Goal: Task Accomplishment & Management: Manage account settings

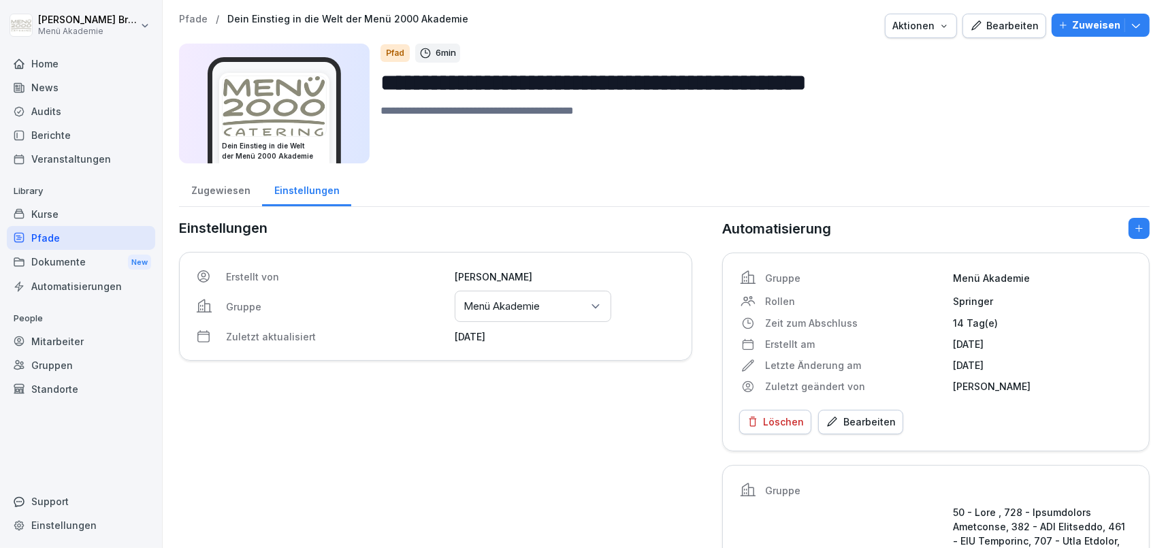
click at [64, 346] on div "Mitarbeiter" at bounding box center [81, 342] width 148 height 24
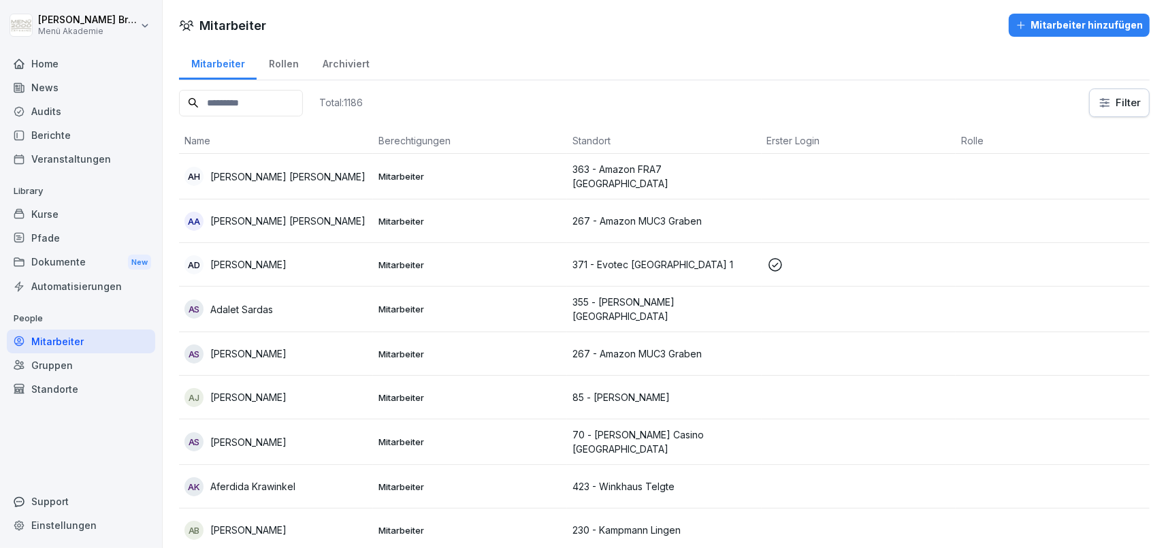
click at [58, 392] on div "Standorte" at bounding box center [81, 389] width 148 height 24
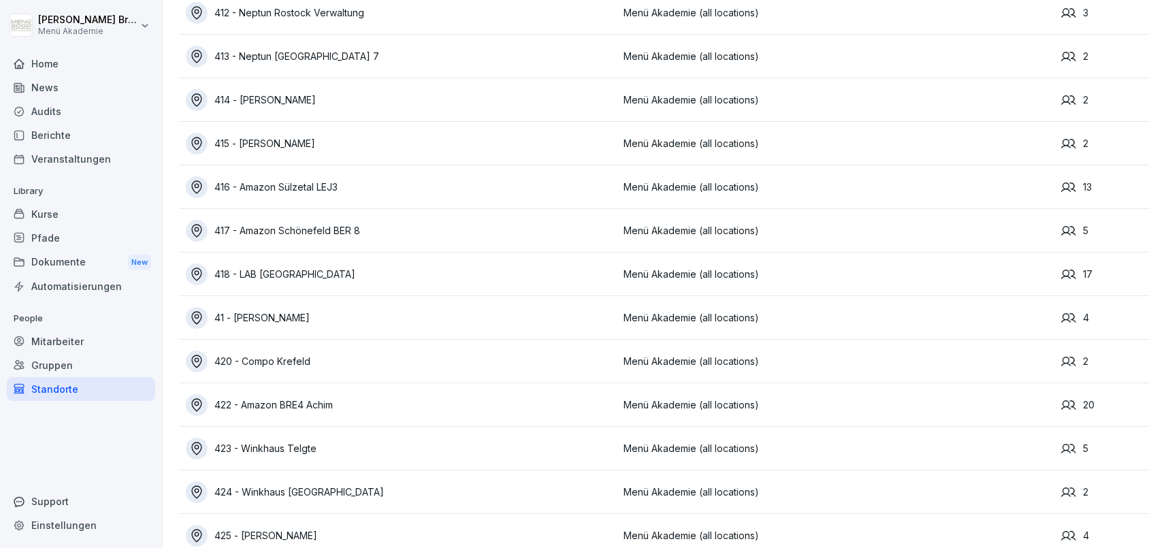
scroll to position [5482, 0]
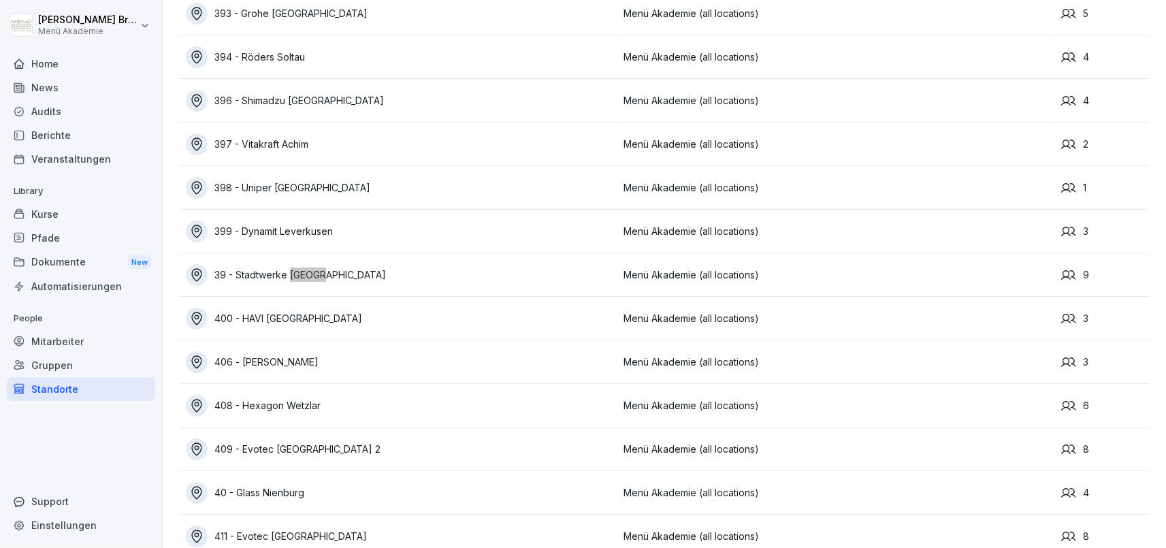
click at [283, 270] on div "39 - Stadtwerke [GEOGRAPHIC_DATA]" at bounding box center [401, 275] width 431 height 22
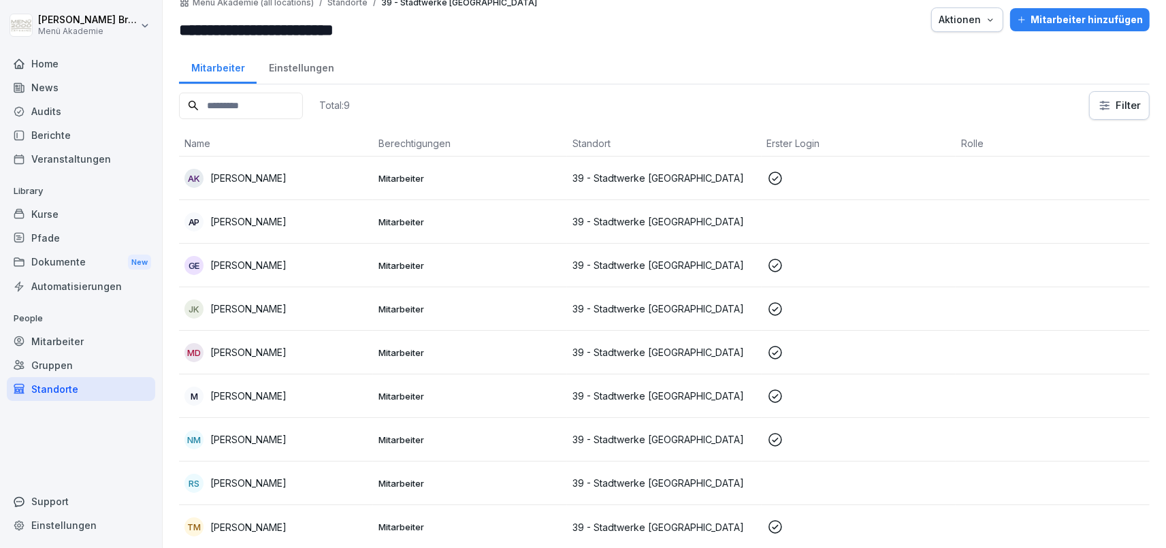
click at [266, 526] on div "TM [PERSON_NAME]" at bounding box center [276, 526] width 183 height 19
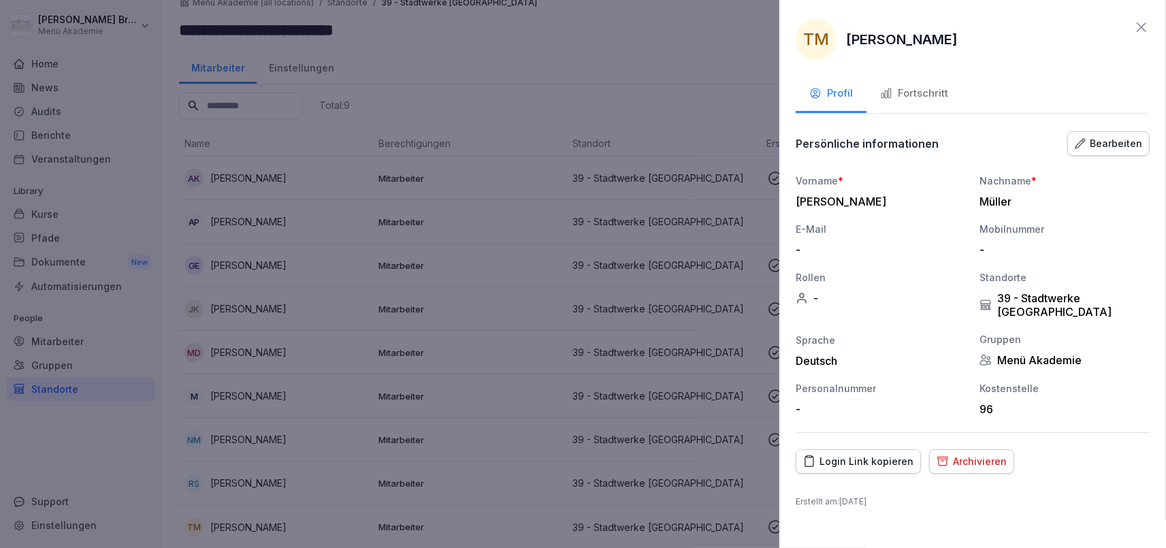
drag, startPoint x: 914, startPoint y: 79, endPoint x: 910, endPoint y: 87, distance: 8.9
click at [911, 84] on button "Fortschritt" at bounding box center [914, 94] width 95 height 37
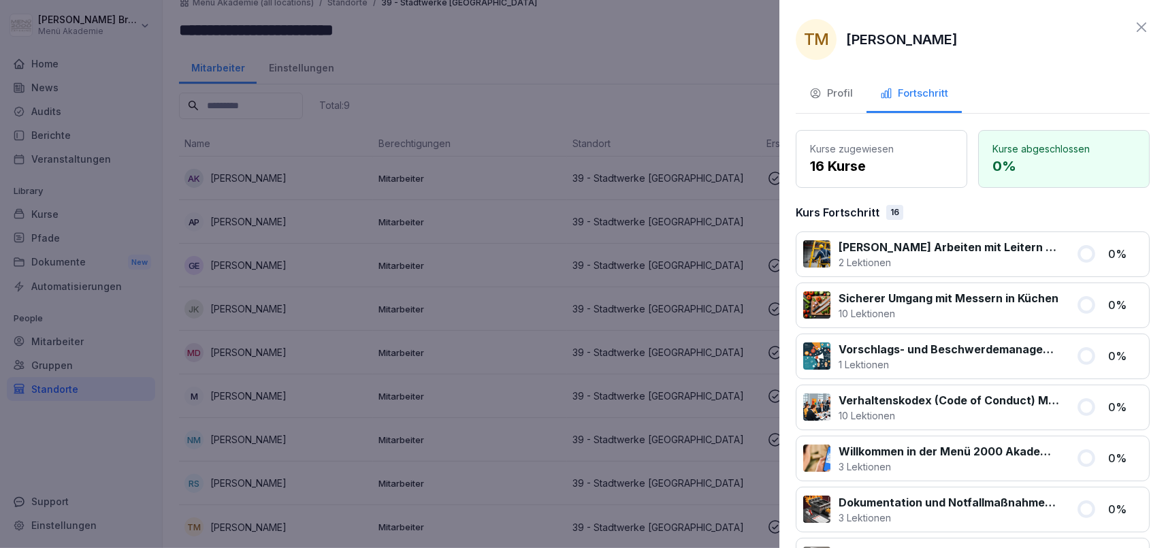
click at [611, 65] on div at bounding box center [583, 274] width 1166 height 548
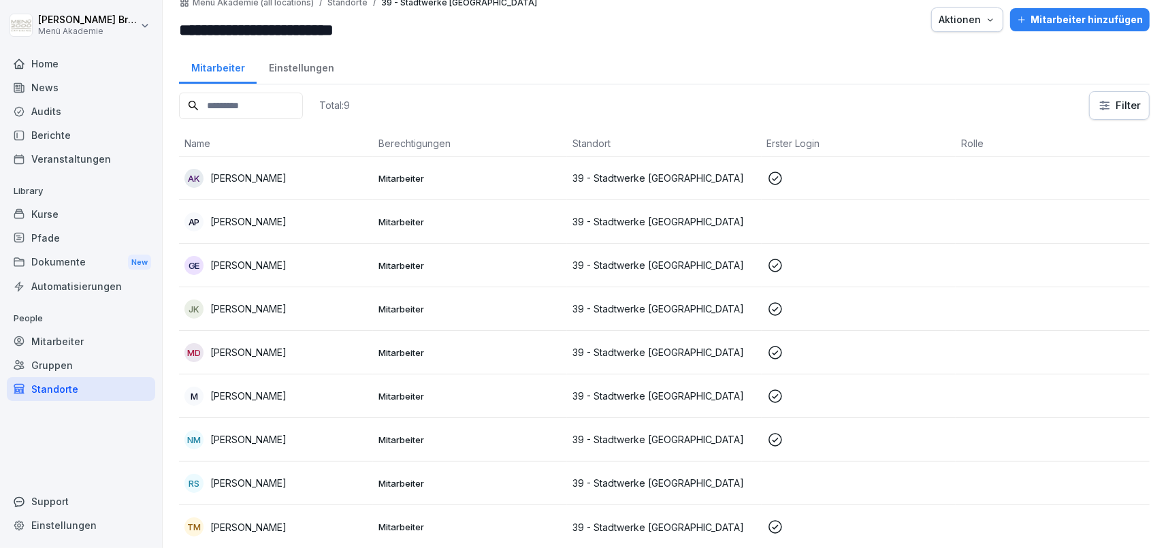
scroll to position [0, 0]
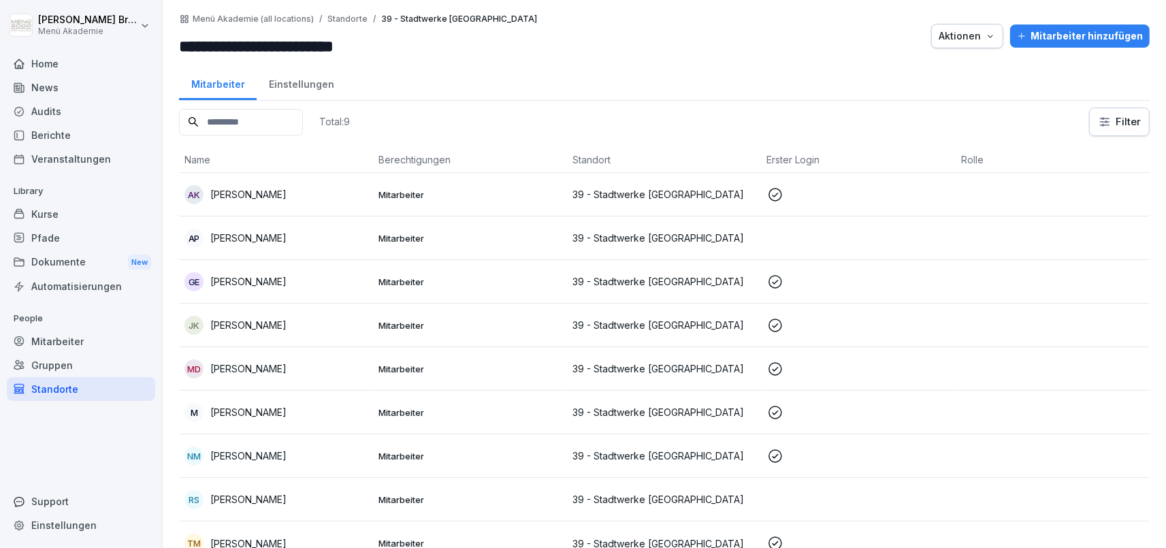
click at [57, 386] on div "Standorte" at bounding box center [81, 389] width 148 height 24
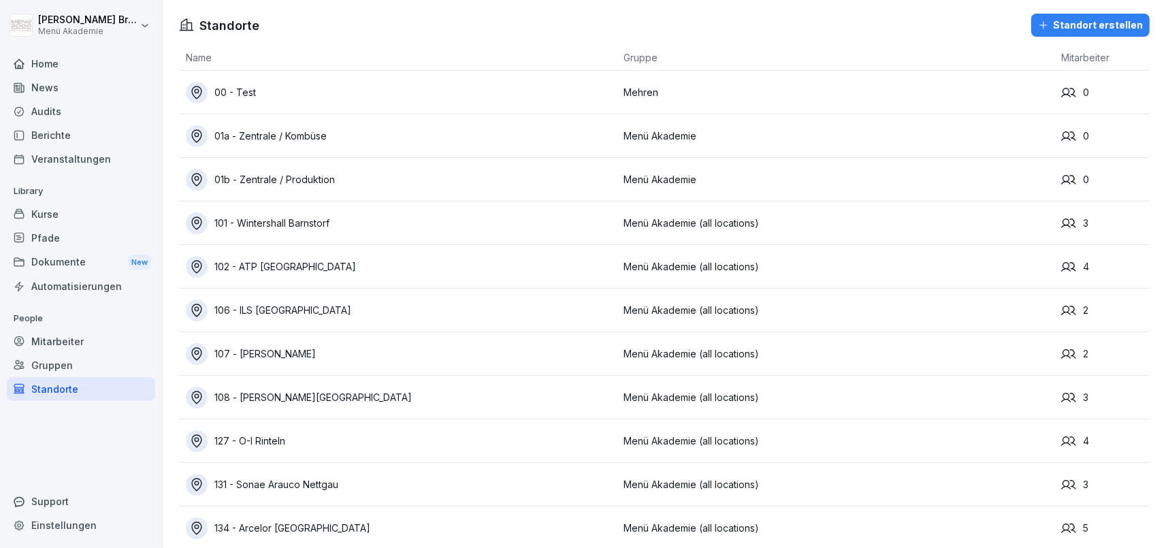
click at [81, 337] on div "Mitarbeiter" at bounding box center [81, 342] width 148 height 24
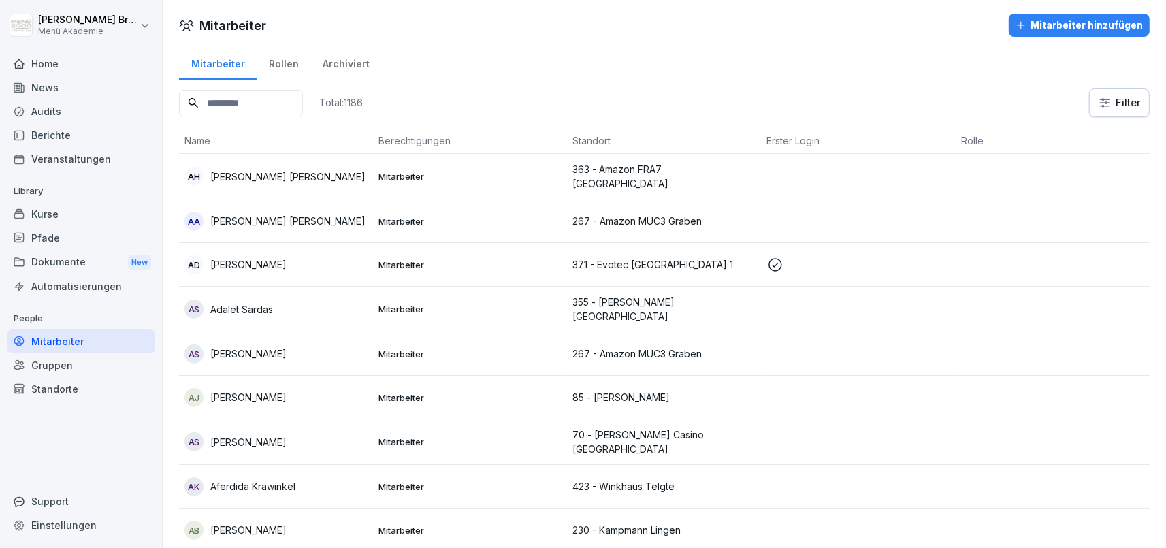
click at [61, 366] on div "Gruppen" at bounding box center [81, 365] width 148 height 24
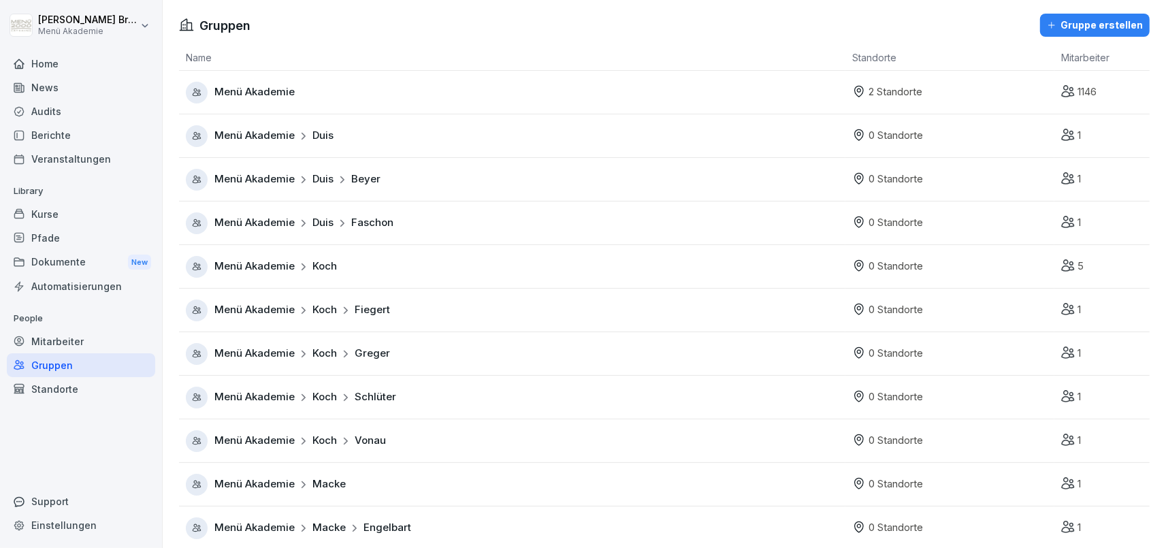
click at [250, 183] on span "Menü Akademie" at bounding box center [254, 180] width 80 height 16
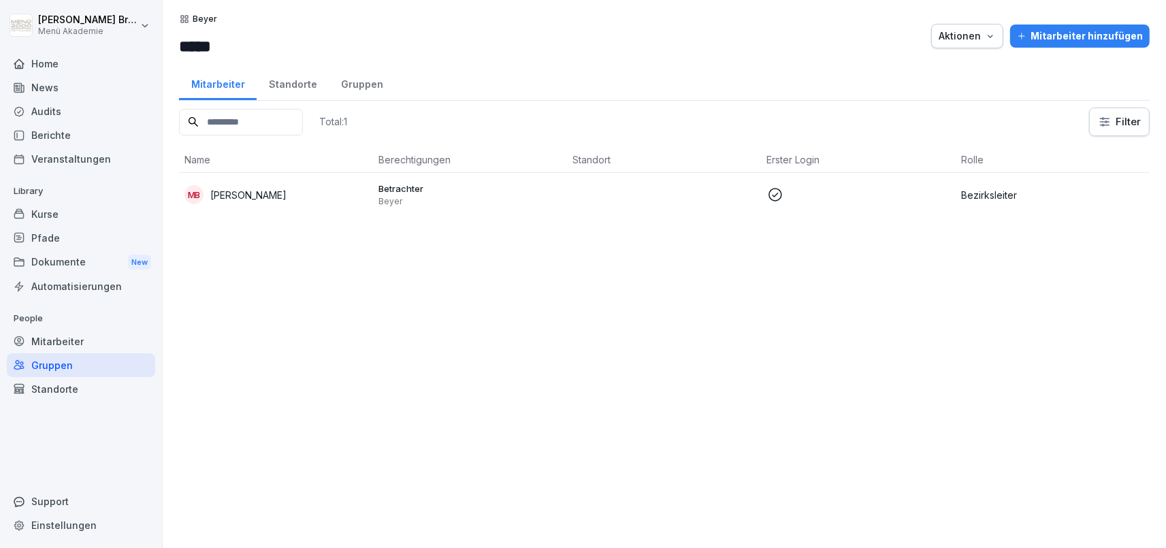
click at [285, 81] on div "Standorte" at bounding box center [293, 82] width 72 height 35
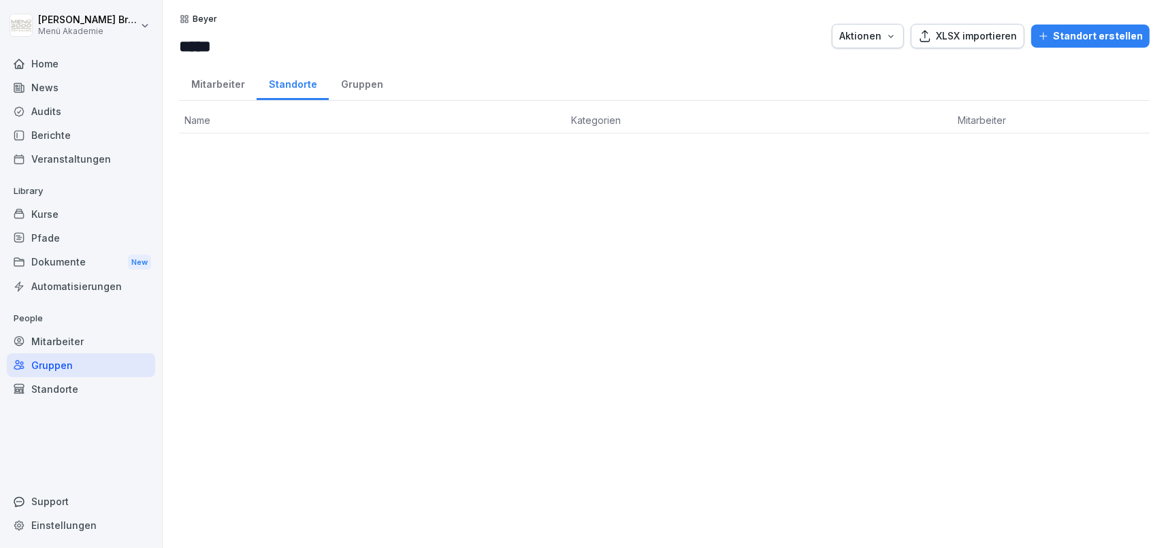
click at [221, 85] on div "Mitarbeiter" at bounding box center [218, 82] width 78 height 35
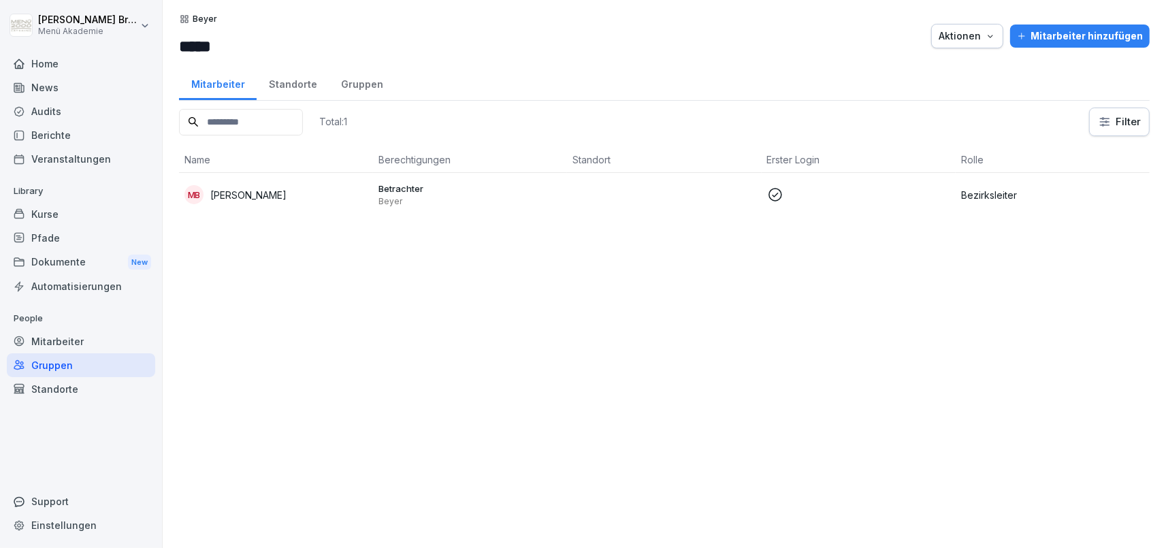
click at [48, 368] on div "Gruppen" at bounding box center [81, 365] width 148 height 24
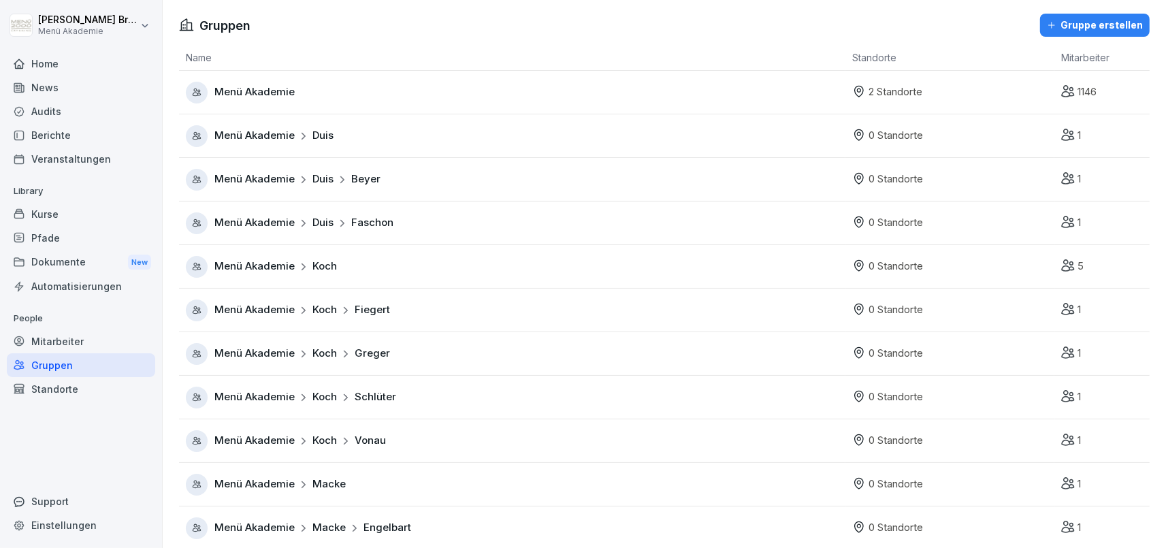
click at [63, 386] on div "Standorte" at bounding box center [81, 389] width 148 height 24
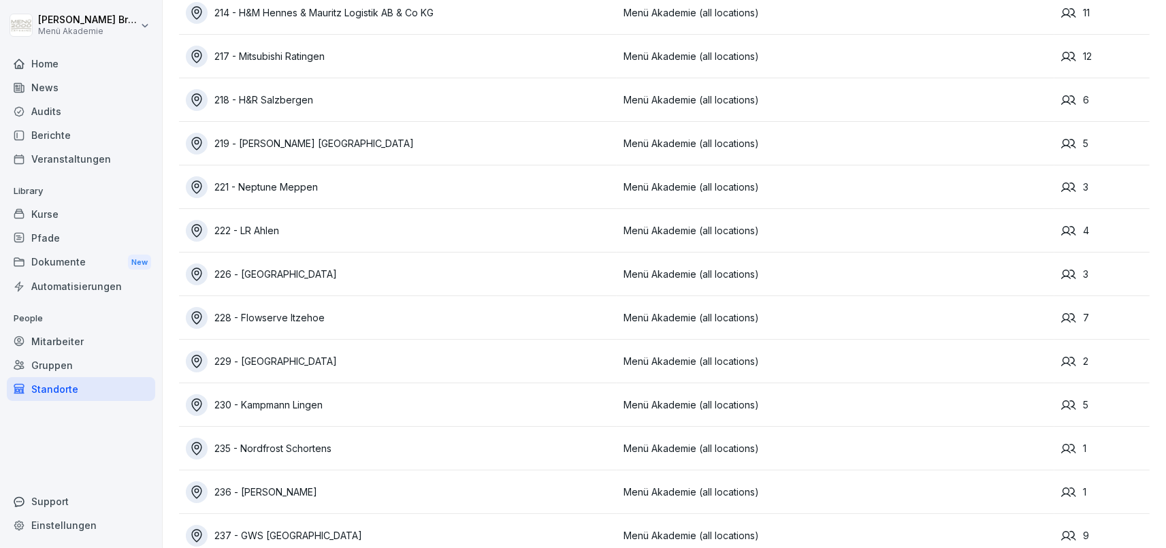
scroll to position [6790, 0]
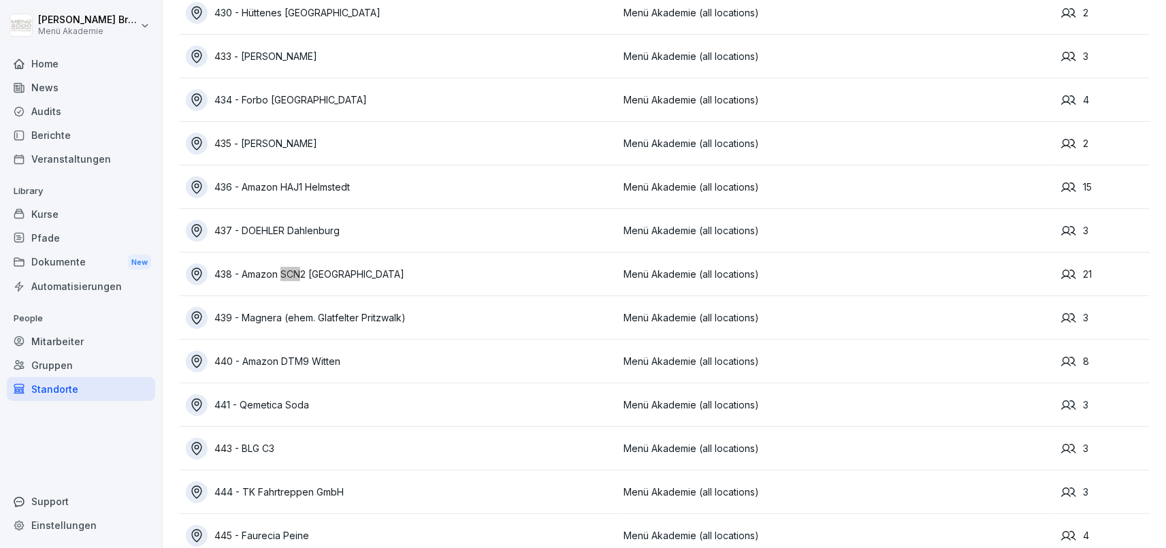
click at [341, 270] on div "438 - Amazon SCN2 [GEOGRAPHIC_DATA]" at bounding box center [401, 274] width 431 height 22
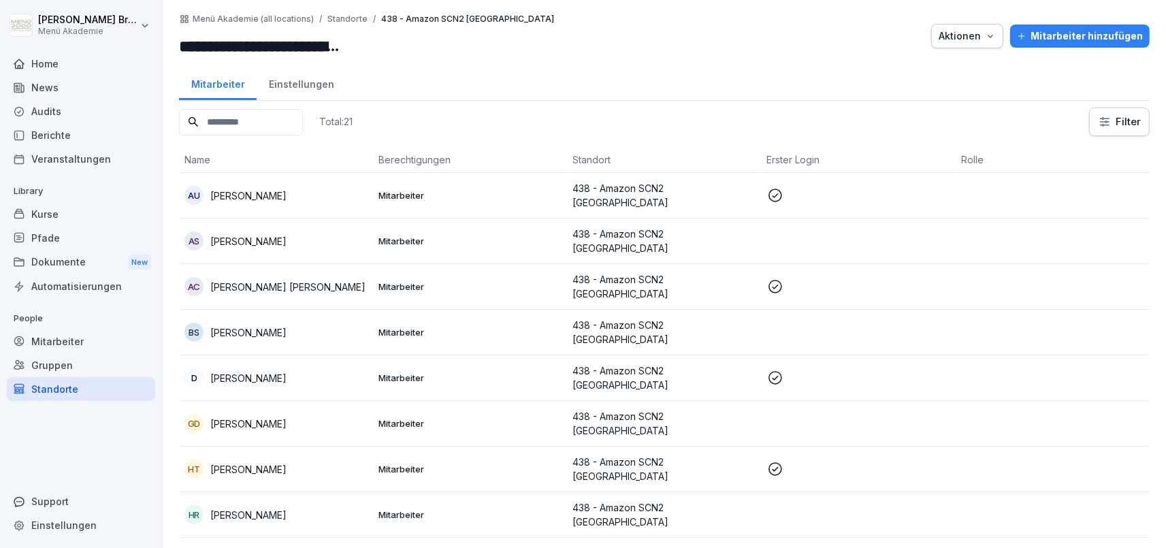
click at [1004, 41] on button "Aktionen" at bounding box center [967, 36] width 72 height 25
click at [942, 94] on p "Standort verschieben" at bounding box center [934, 91] width 97 height 12
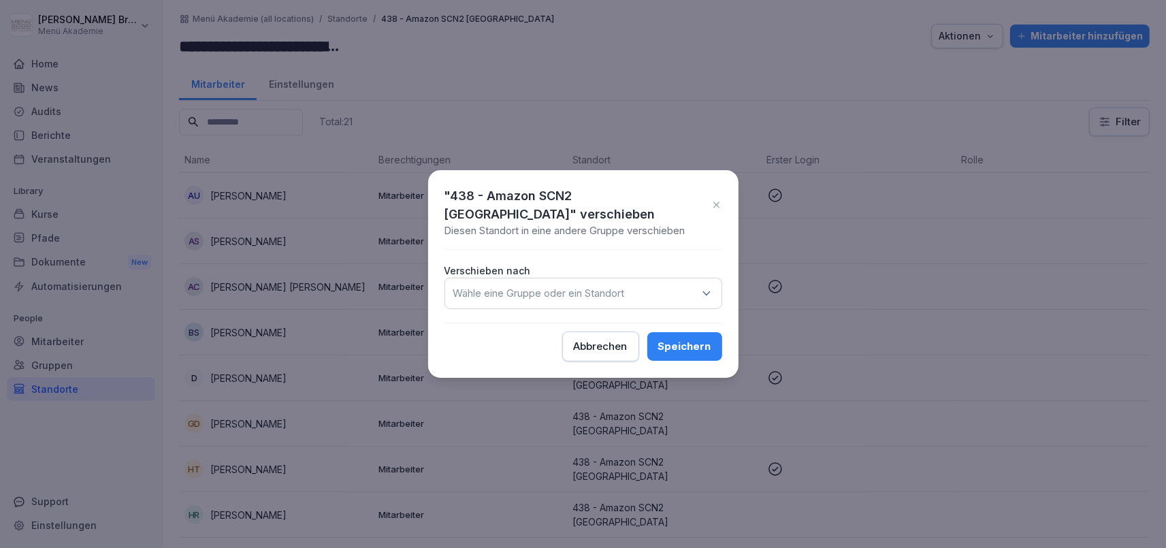
click at [661, 295] on div "Wähle eine Gruppe oder ein Standort" at bounding box center [584, 293] width 278 height 31
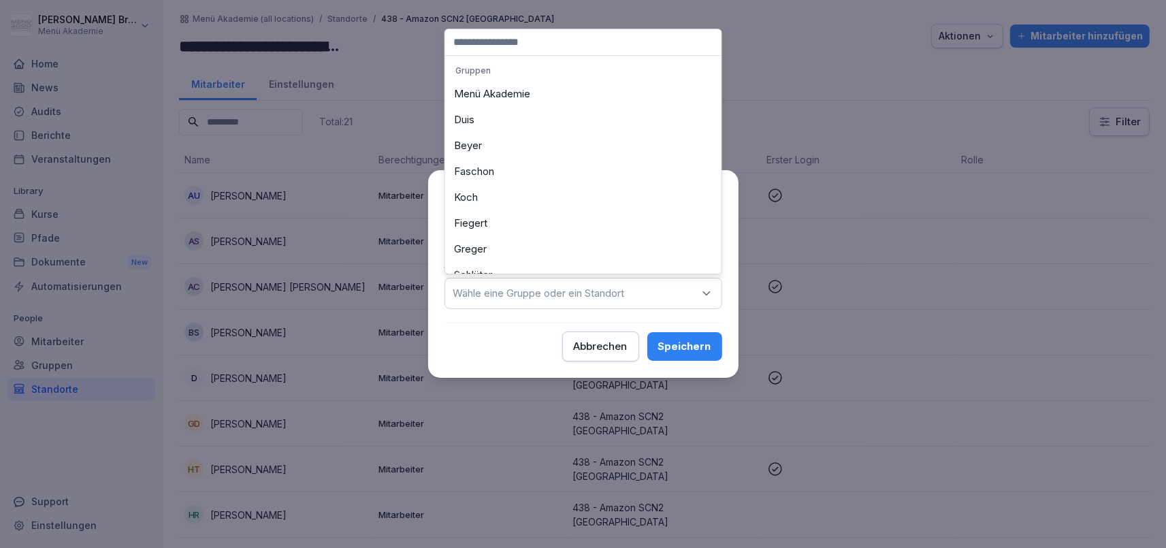
click at [661, 295] on div "Wähle eine Gruppe oder ein Standort" at bounding box center [584, 293] width 278 height 31
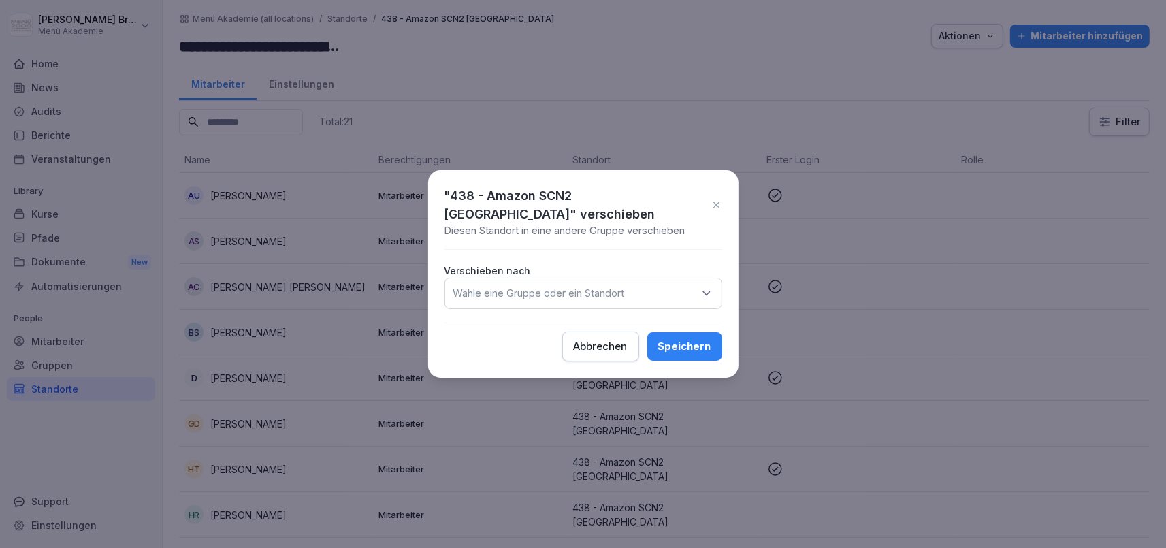
click at [661, 295] on div "Wähle eine Gruppe oder ein Standort" at bounding box center [584, 293] width 278 height 31
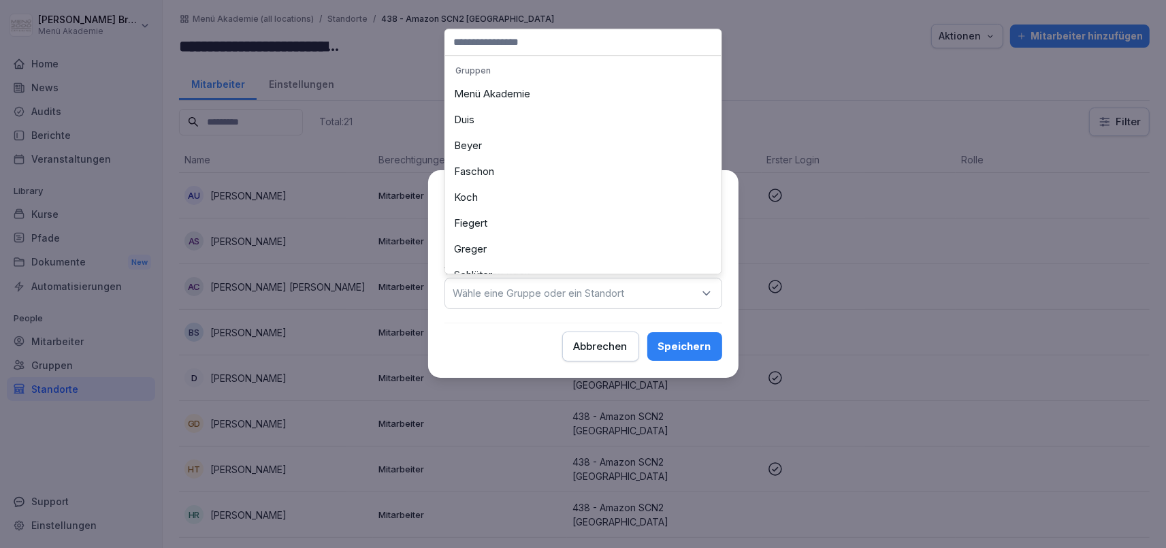
type input "*"
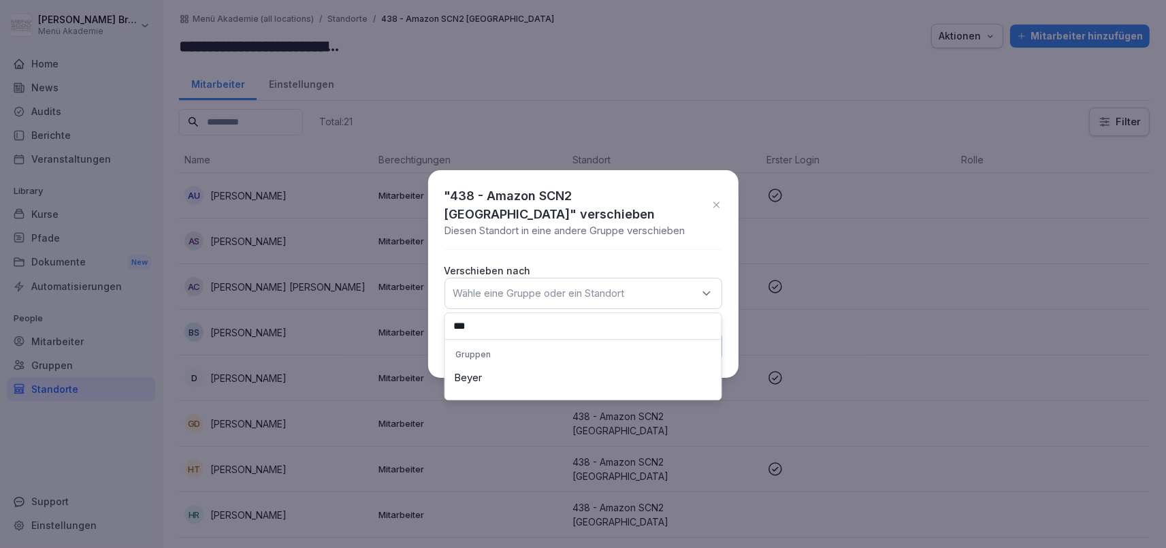
type input "***"
click at [506, 371] on div "Beyer" at bounding box center [584, 378] width 270 height 26
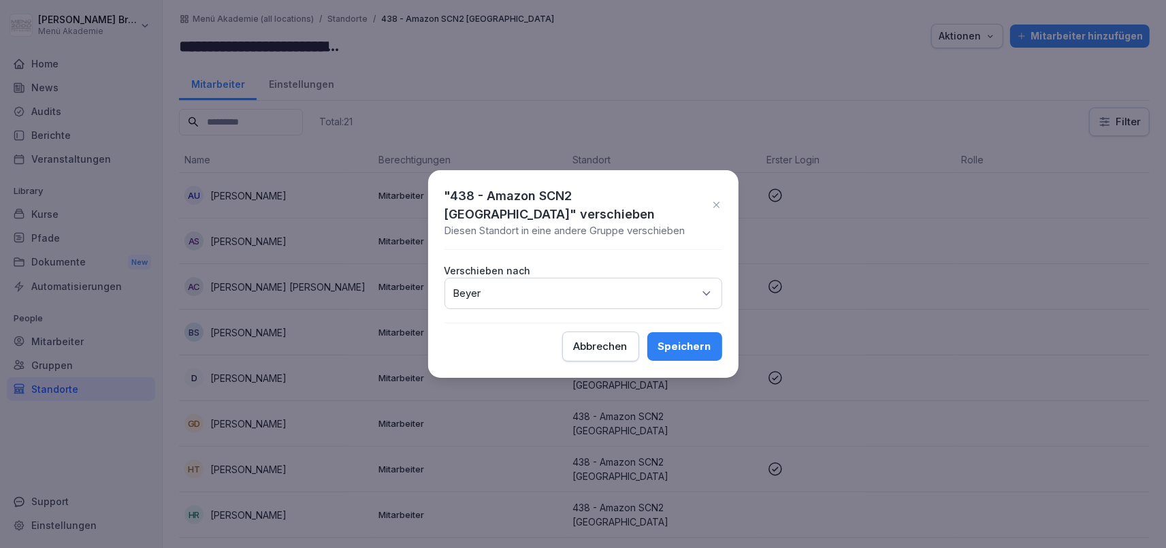
click at [683, 339] on div "Speichern" at bounding box center [684, 346] width 53 height 15
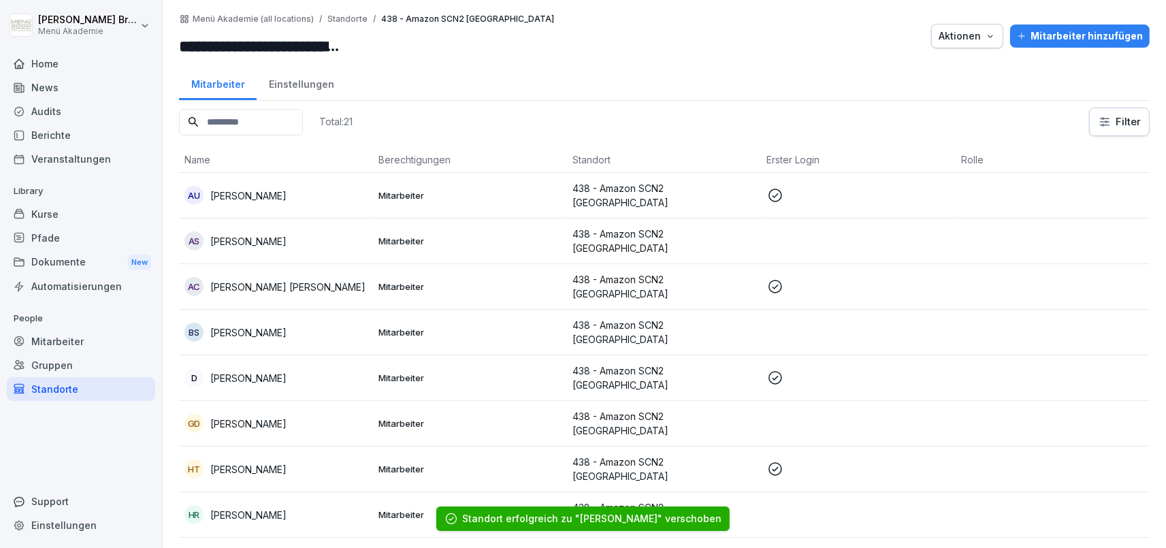
click at [54, 390] on div "Standorte" at bounding box center [81, 389] width 148 height 24
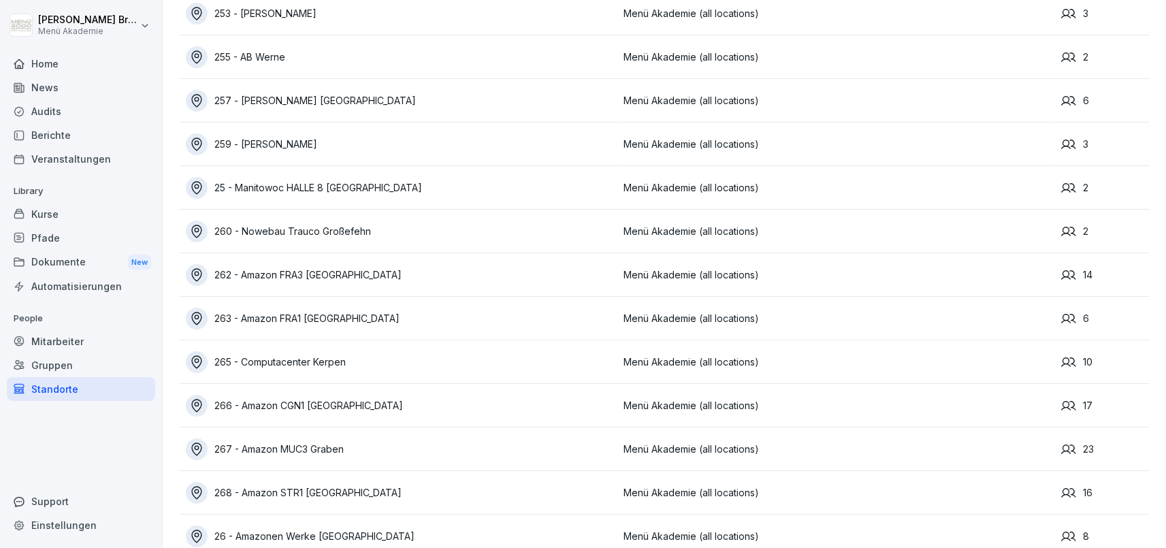
scroll to position [4306, 0]
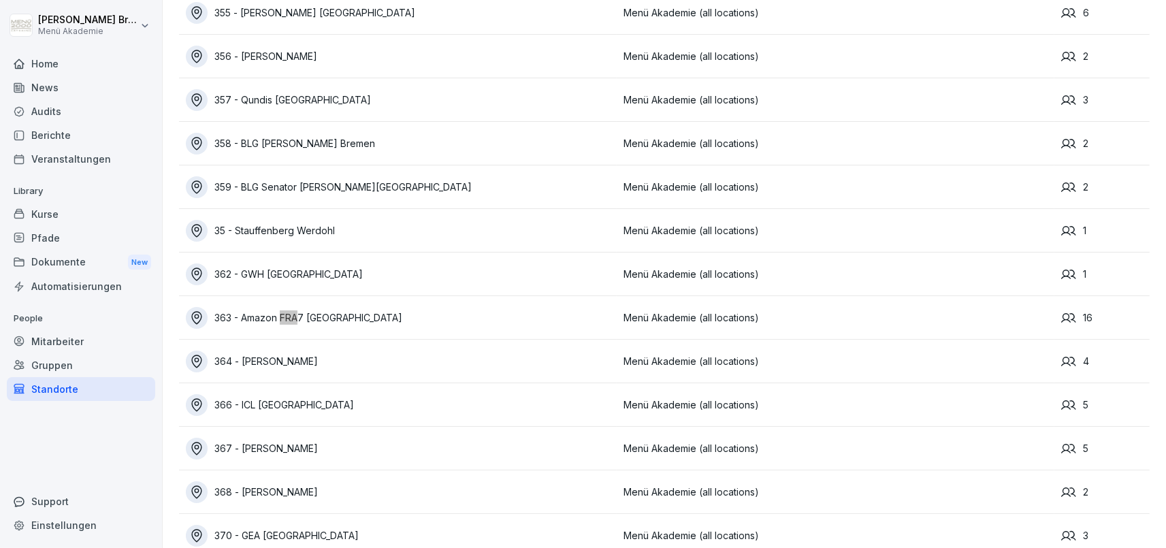
click at [354, 318] on div "363 - Amazon FRA7 [GEOGRAPHIC_DATA]" at bounding box center [401, 318] width 431 height 22
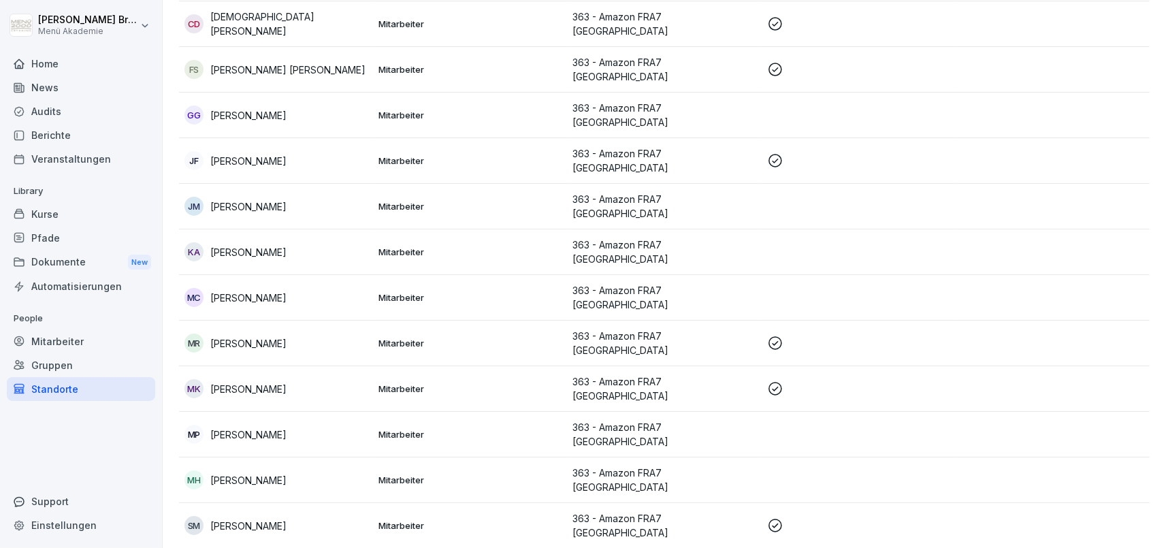
scroll to position [24, 0]
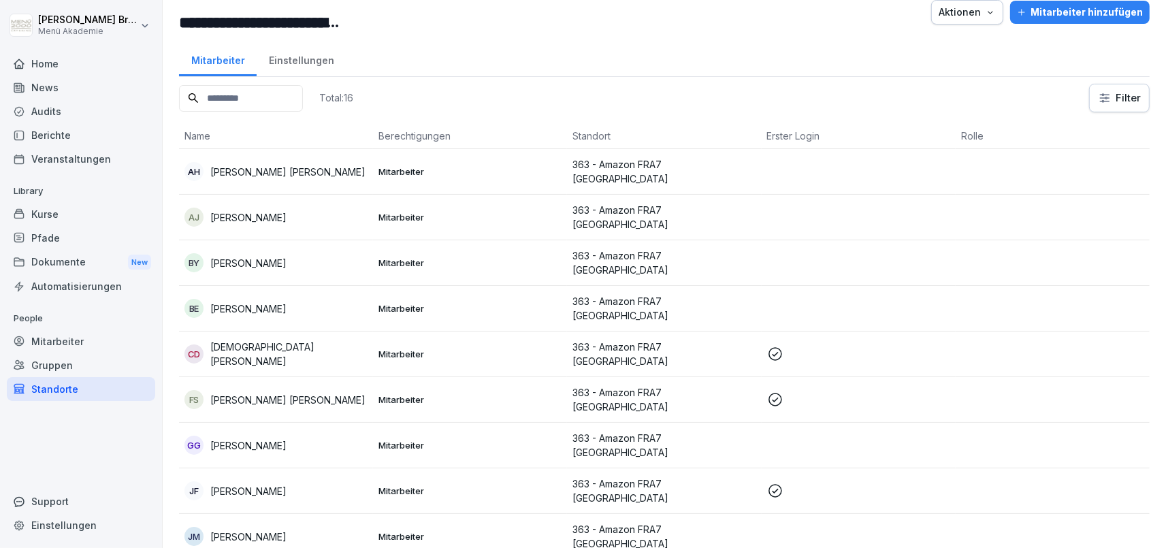
click at [965, 19] on button "Aktionen" at bounding box center [967, 12] width 72 height 25
click at [928, 69] on p "Standort verschieben" at bounding box center [934, 67] width 97 height 12
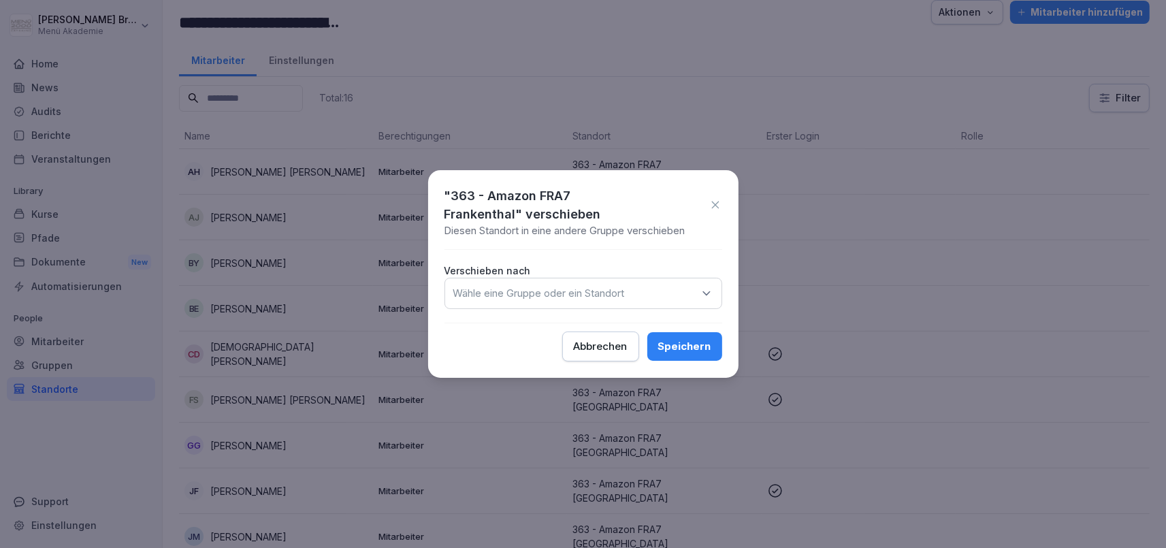
click at [543, 291] on p "Wähle eine Gruppe oder ein Standort" at bounding box center [539, 294] width 172 height 14
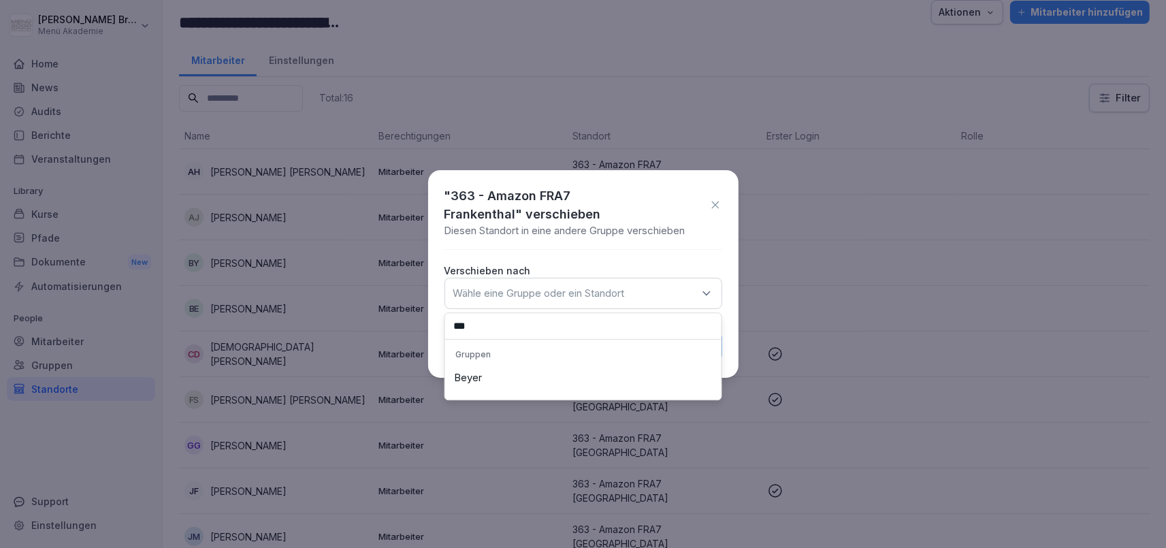
type input "***"
click at [511, 385] on div "Beyer" at bounding box center [584, 378] width 270 height 26
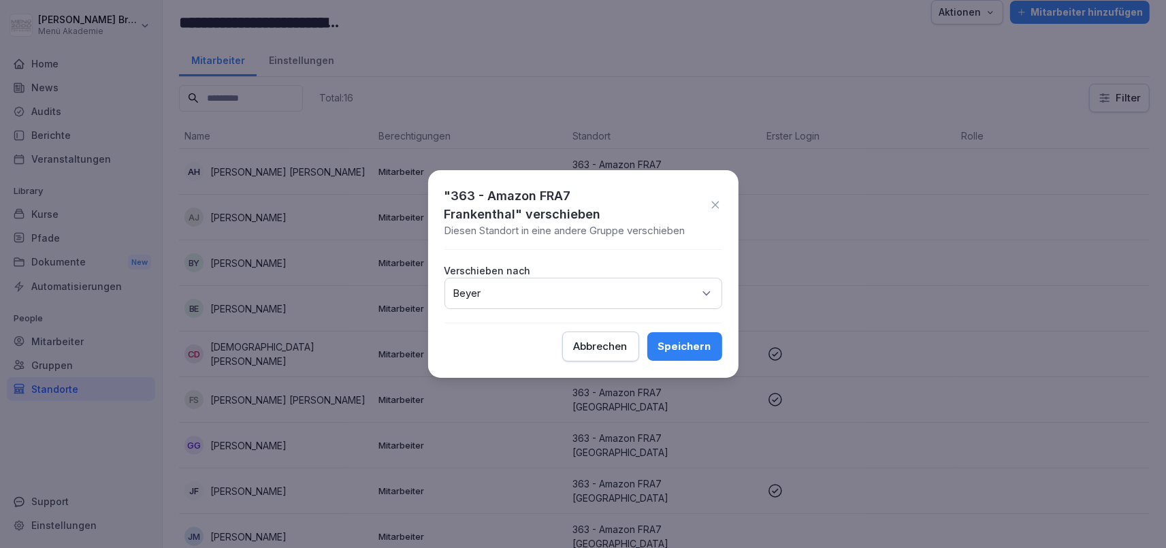
click at [679, 342] on div "Speichern" at bounding box center [684, 346] width 53 height 15
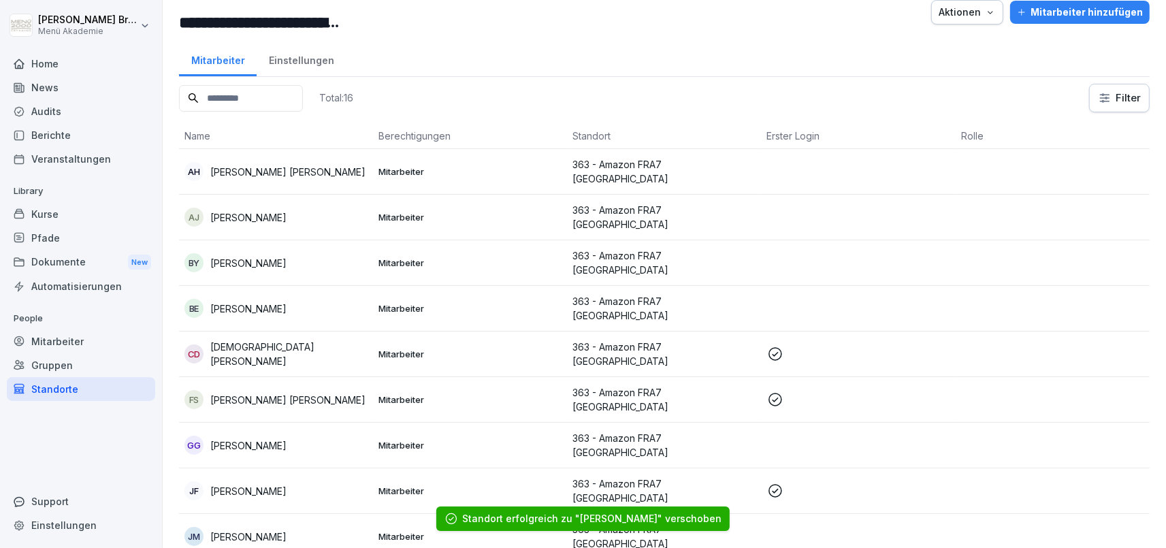
click at [49, 382] on div "Standorte" at bounding box center [81, 389] width 148 height 24
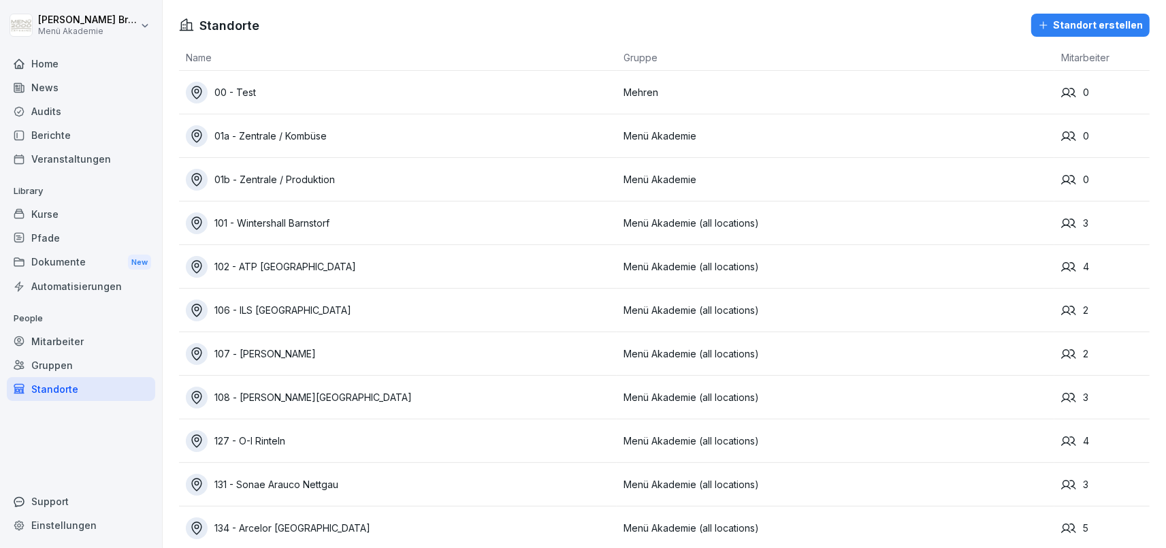
scroll to position [1997, 0]
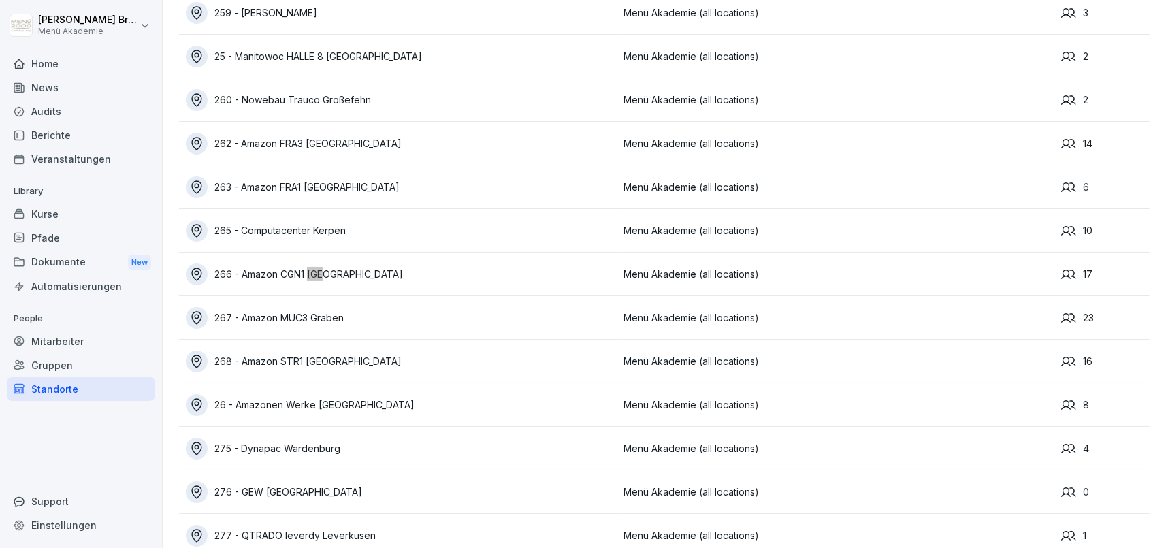
click at [277, 275] on div "266 - Amazon CGN1 [GEOGRAPHIC_DATA]" at bounding box center [401, 274] width 431 height 22
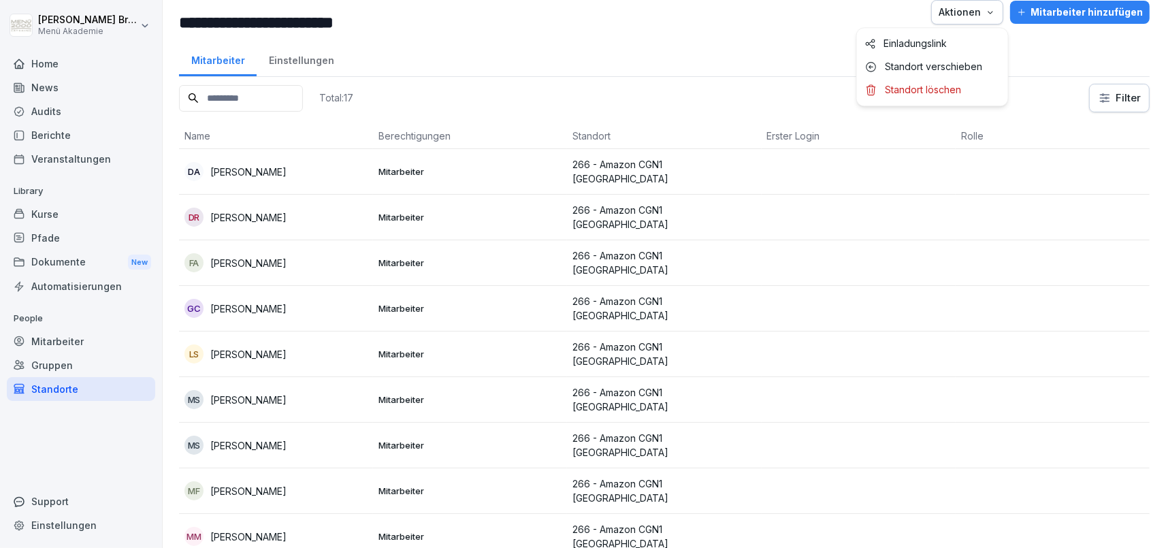
click at [980, 9] on div "Aktionen" at bounding box center [967, 12] width 57 height 15
click at [912, 69] on p "Standort verschieben" at bounding box center [934, 67] width 97 height 12
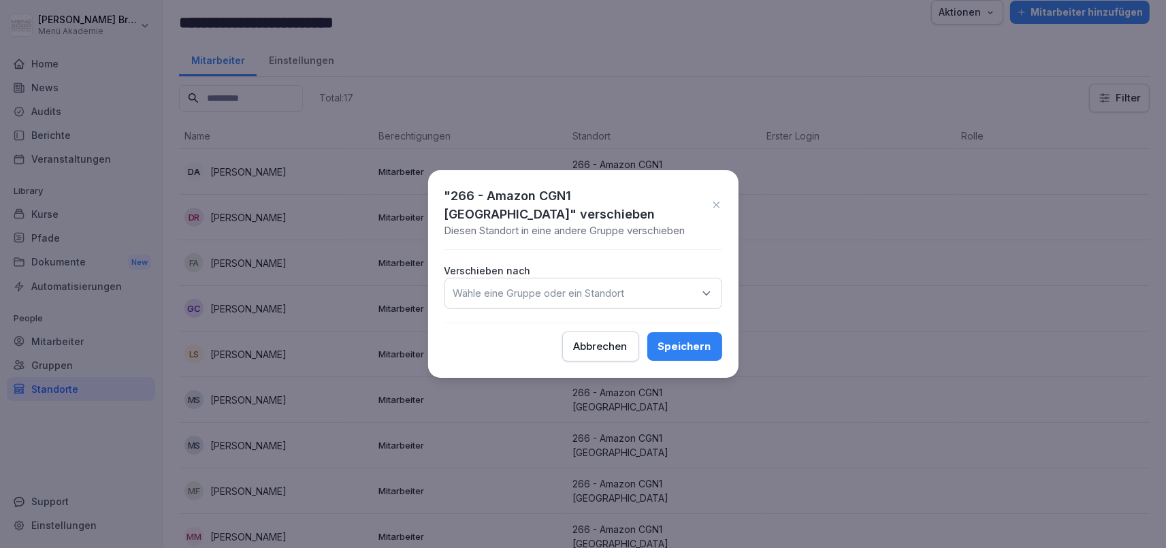
click at [531, 293] on p "Wähle eine Gruppe oder ein Standort" at bounding box center [539, 294] width 172 height 14
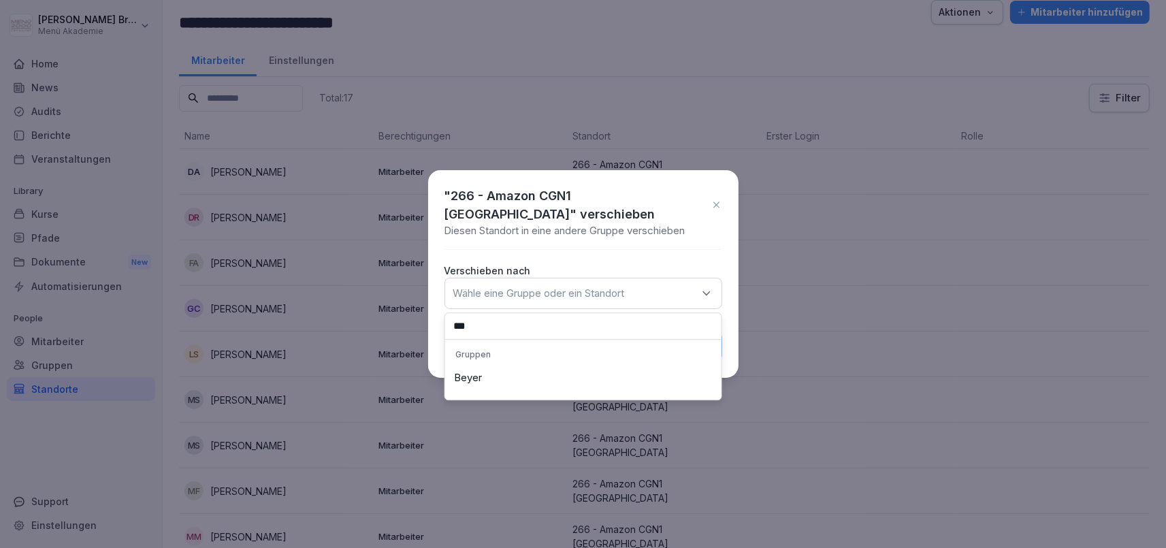
type input "***"
click at [520, 380] on div "Beyer" at bounding box center [584, 378] width 270 height 26
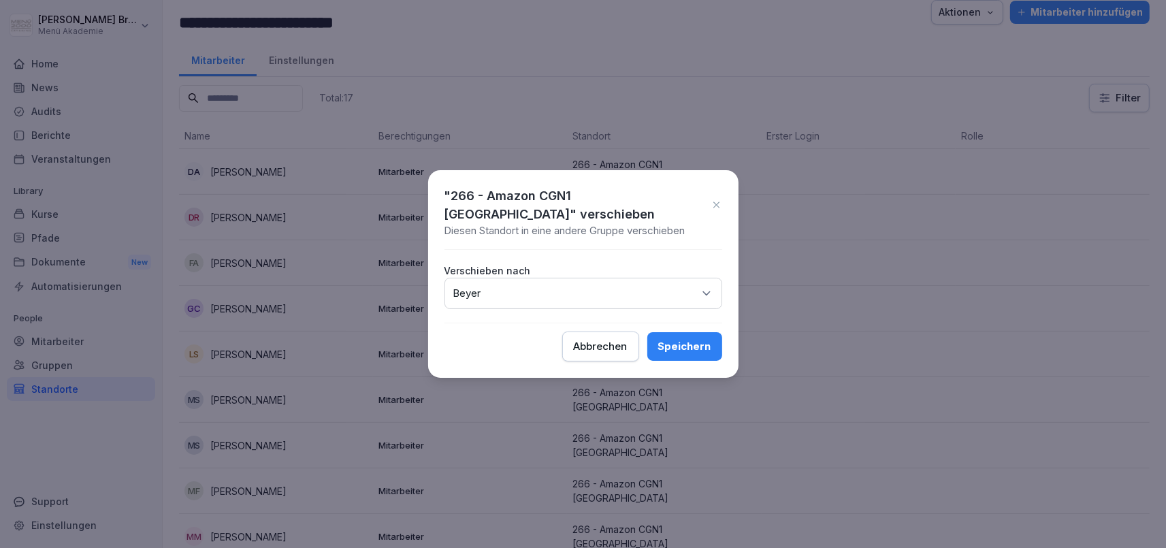
drag, startPoint x: 726, startPoint y: 348, endPoint x: 716, endPoint y: 345, distance: 11.2
click at [718, 346] on div ""266 - Amazon CGN1 [GEOGRAPHIC_DATA]" verschieben Diesen Standort in eine ander…" at bounding box center [583, 274] width 310 height 208
click at [716, 345] on button "Speichern" at bounding box center [684, 346] width 75 height 29
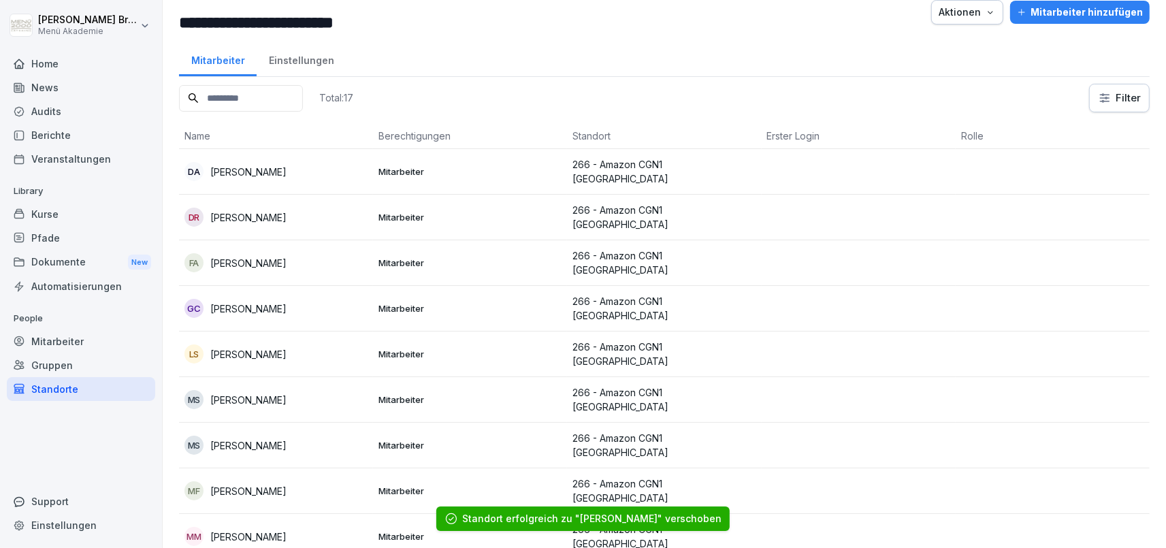
click at [78, 391] on div "Standorte" at bounding box center [81, 389] width 148 height 24
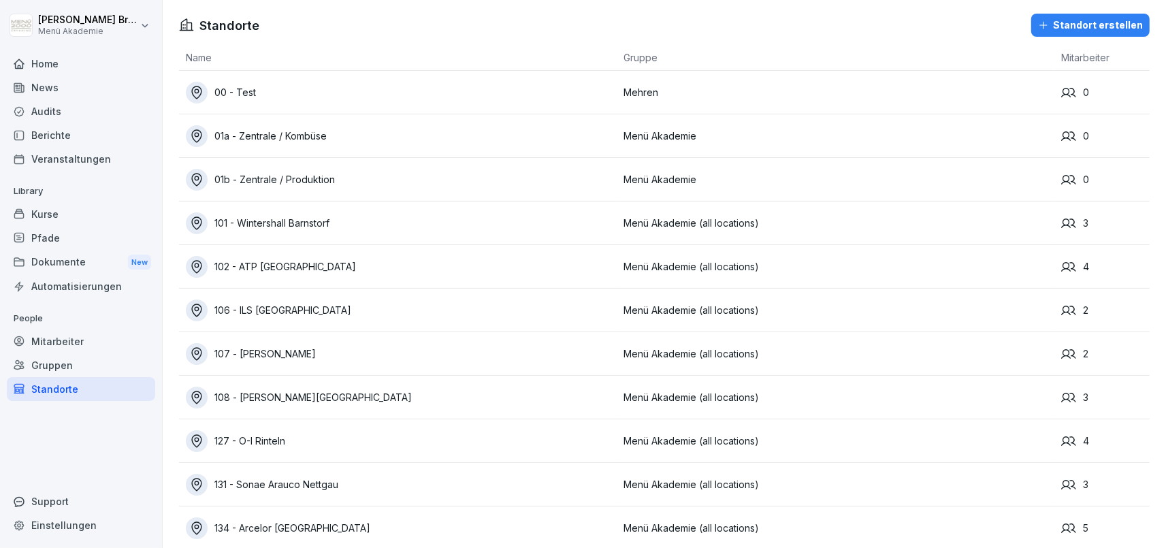
scroll to position [4655, 0]
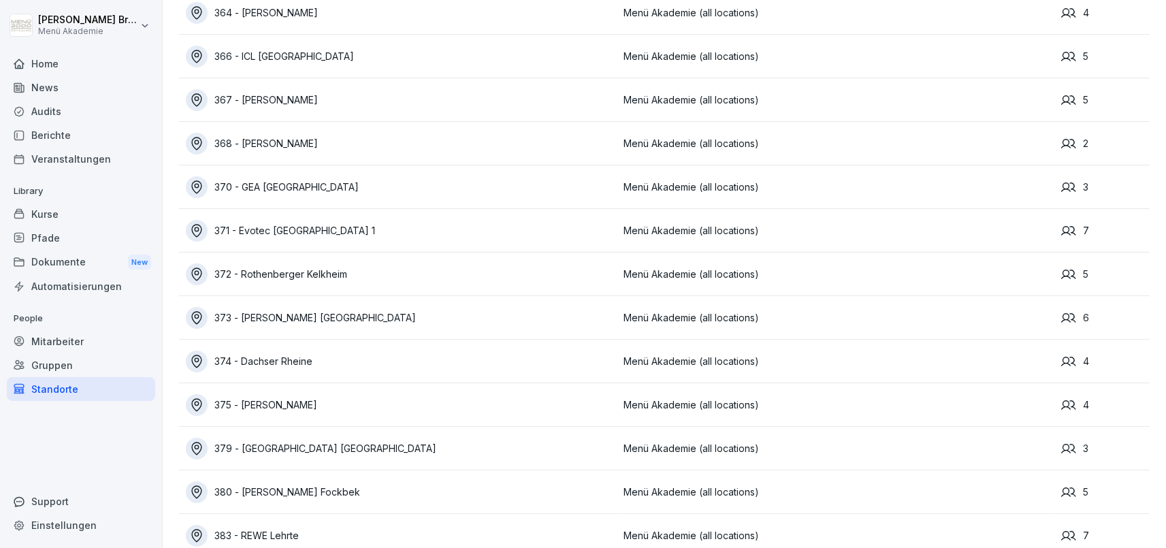
click at [296, 261] on td "372 - Rothenberger Kelkheim" at bounding box center [398, 275] width 438 height 44
click at [296, 272] on div "372 - Rothenberger Kelkheim" at bounding box center [401, 274] width 431 height 22
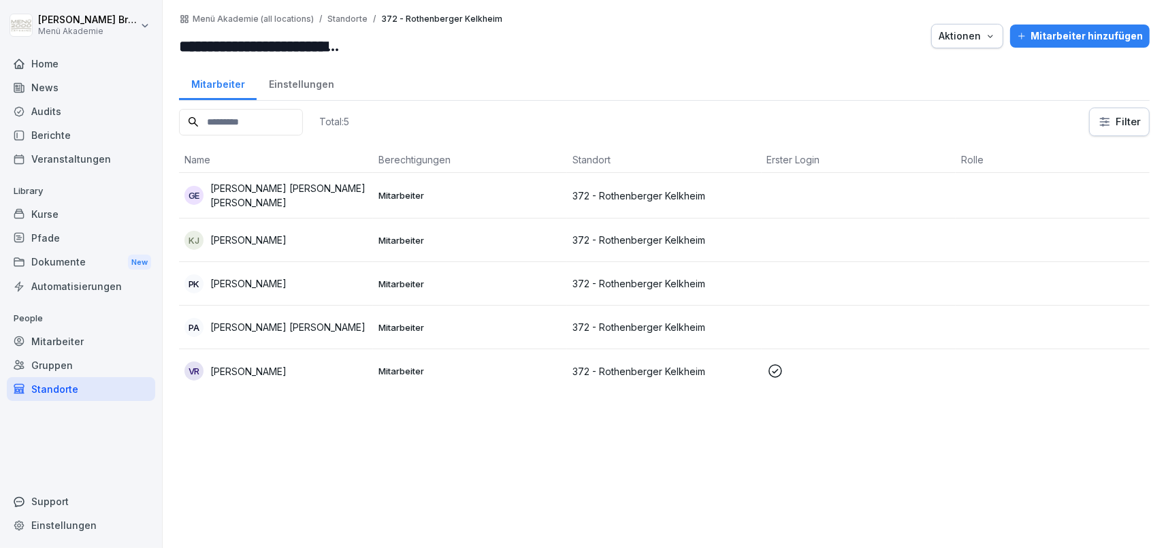
click at [966, 33] on div "Aktionen" at bounding box center [967, 36] width 57 height 15
click at [911, 86] on p "Standort verschieben" at bounding box center [934, 91] width 97 height 12
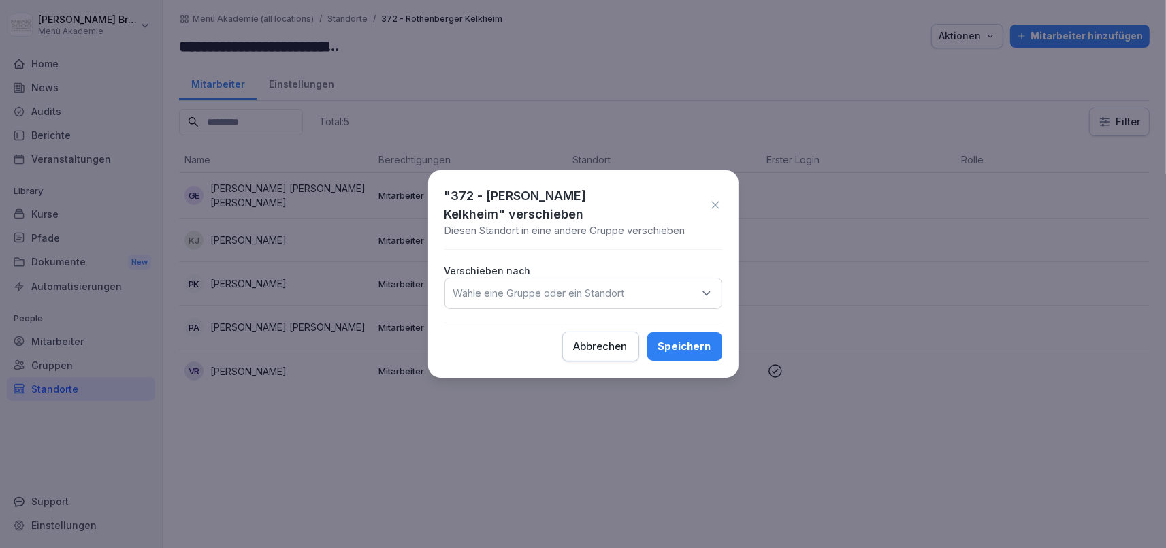
click at [586, 295] on p "Wähle eine Gruppe oder ein Standort" at bounding box center [539, 294] width 172 height 14
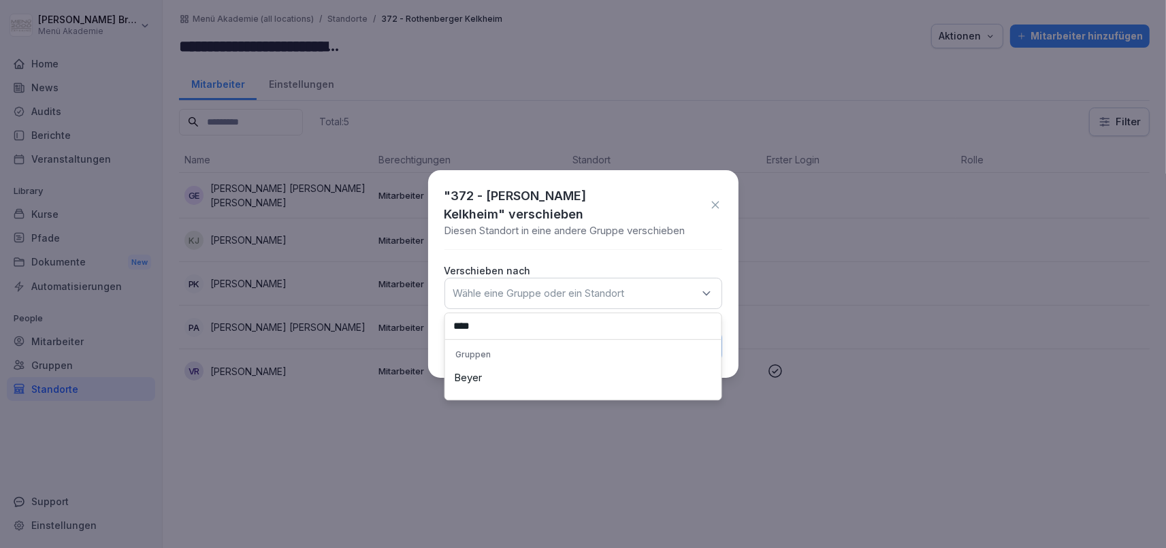
type input "****"
click at [481, 374] on div "Beyer" at bounding box center [584, 378] width 270 height 26
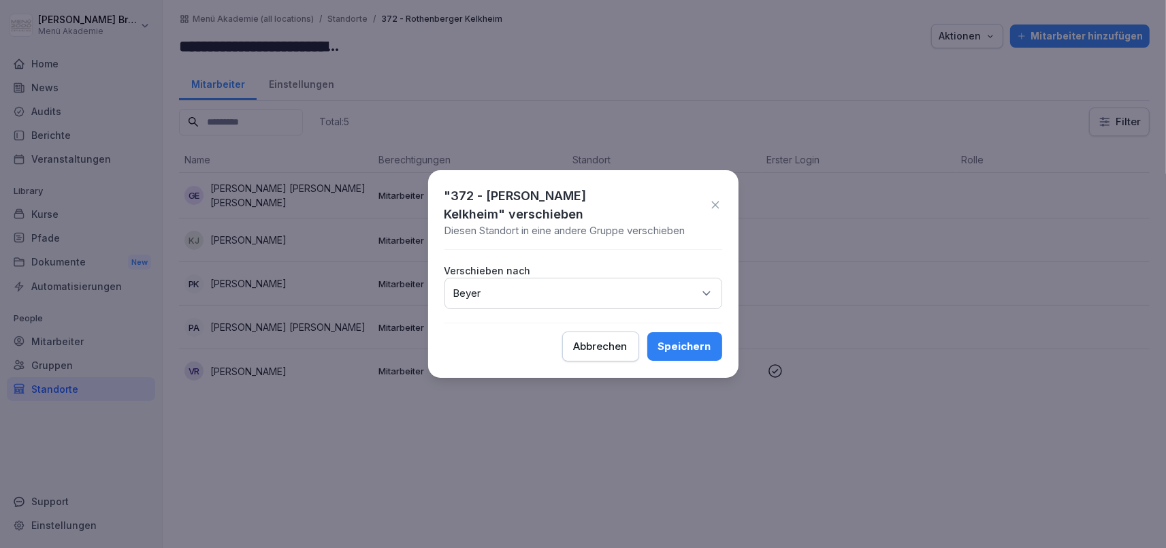
click at [710, 342] on div "Speichern" at bounding box center [684, 346] width 53 height 15
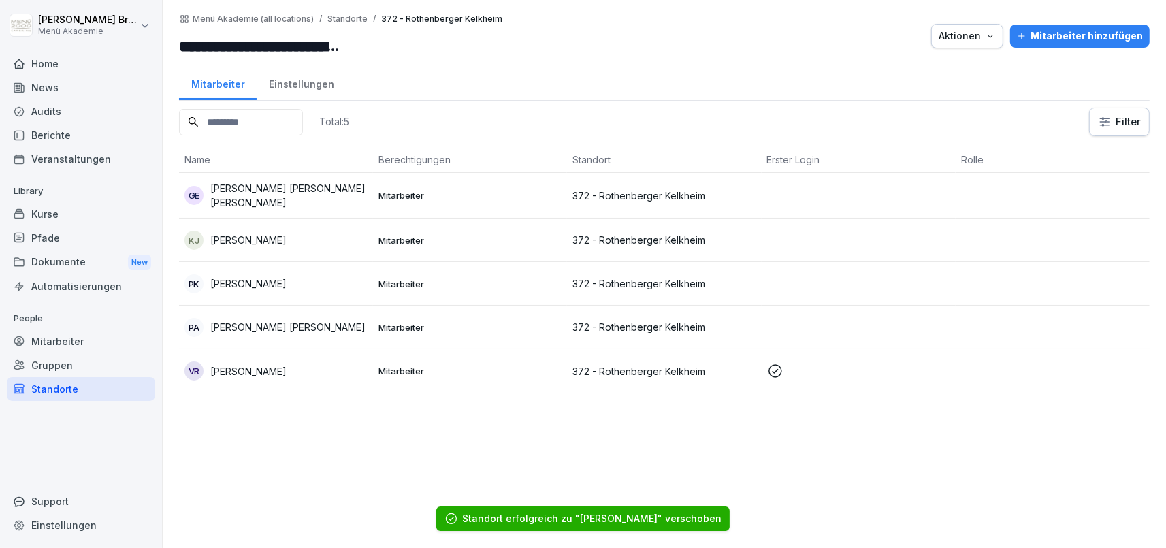
click at [44, 394] on div "Standorte" at bounding box center [81, 389] width 148 height 24
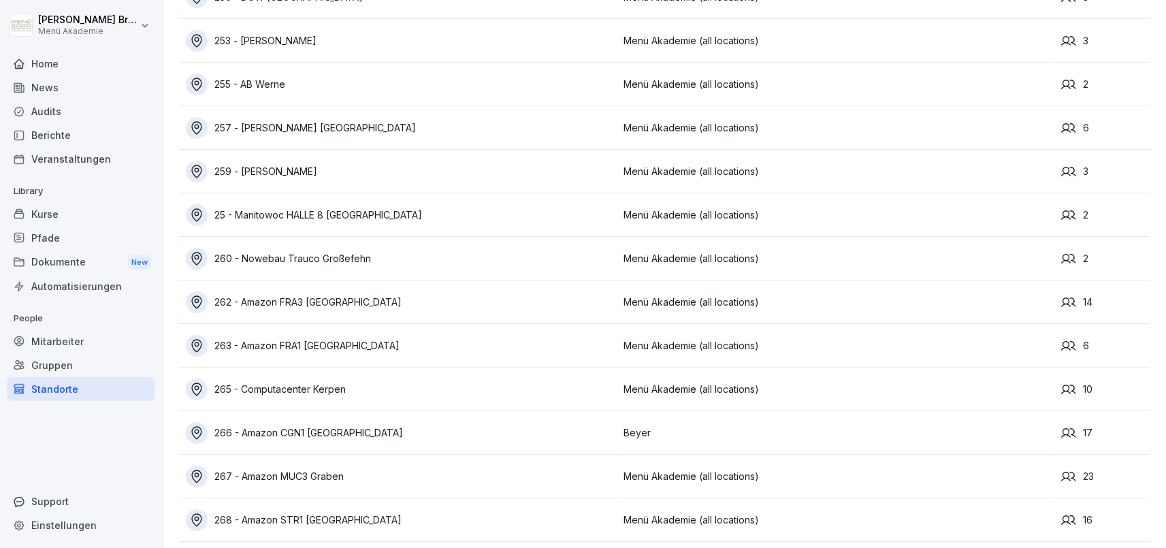
scroll to position [1808, 0]
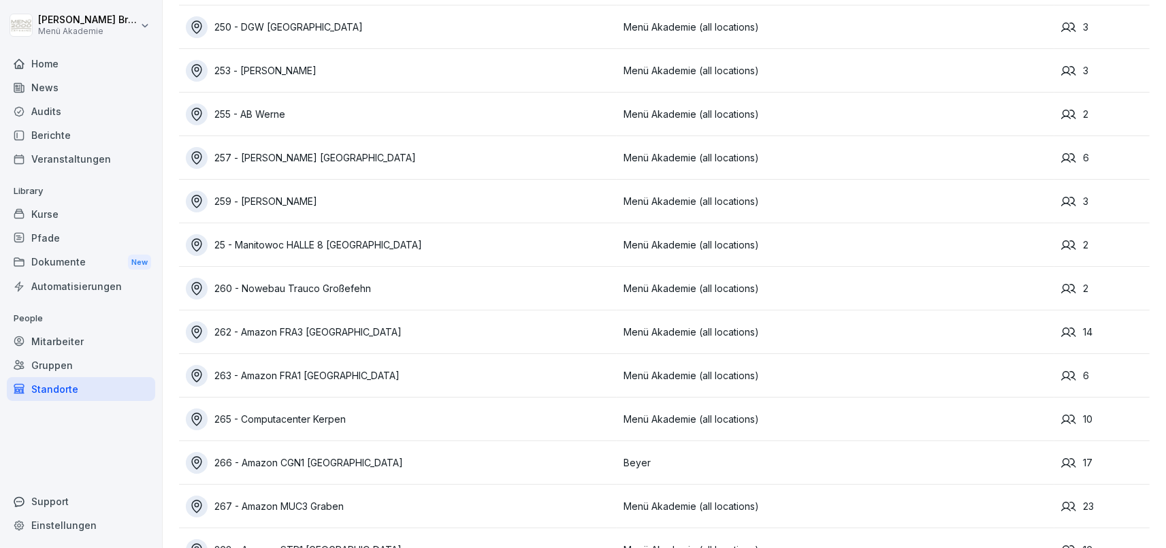
click at [35, 362] on div "Gruppen" at bounding box center [81, 365] width 148 height 24
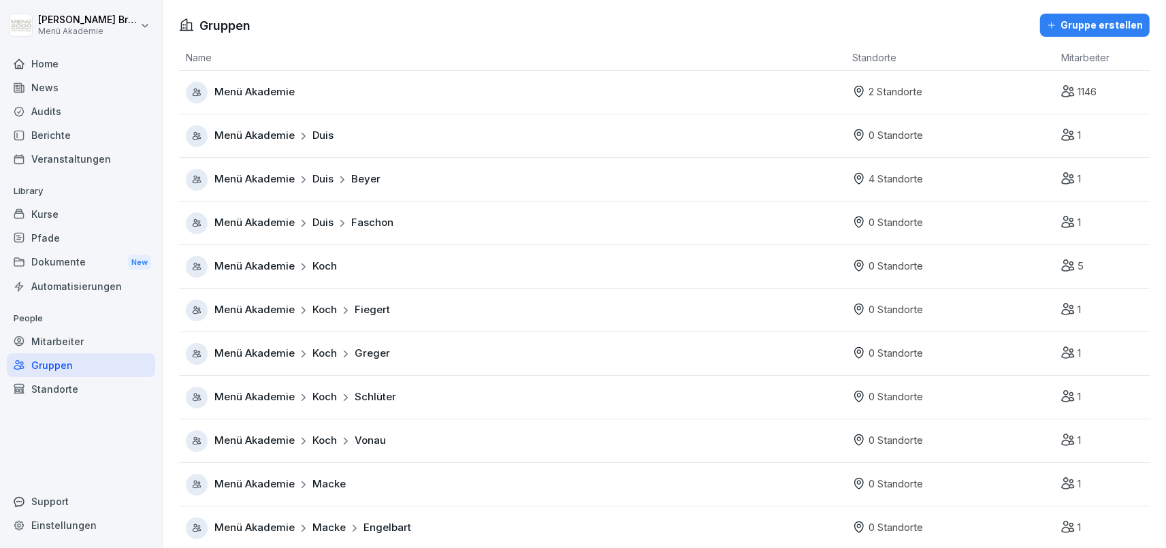
click at [245, 308] on span "Menü Akademie" at bounding box center [254, 310] width 80 height 16
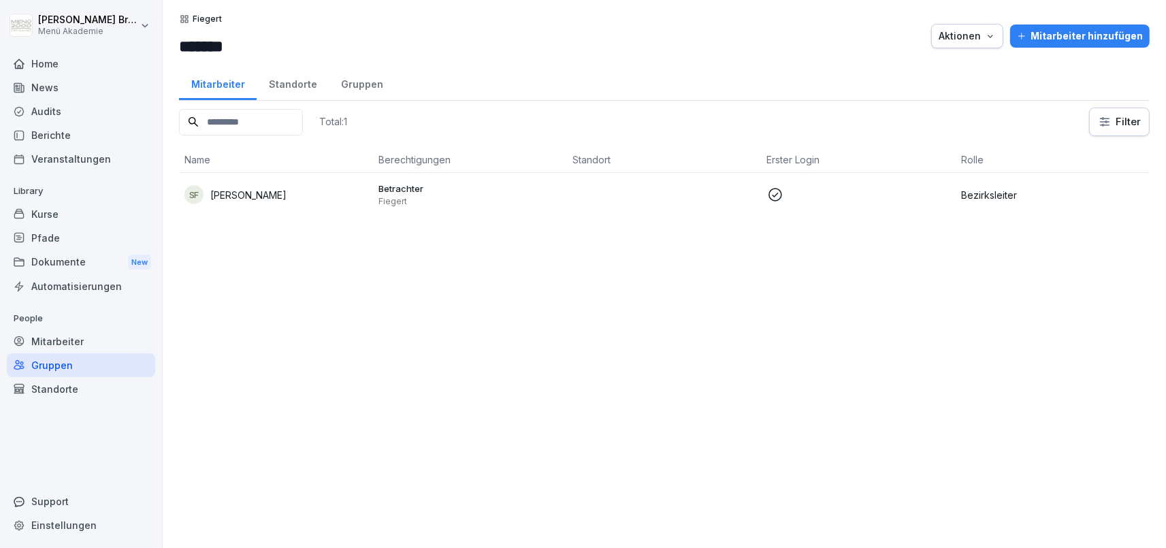
click at [280, 94] on div "Standorte" at bounding box center [293, 82] width 72 height 35
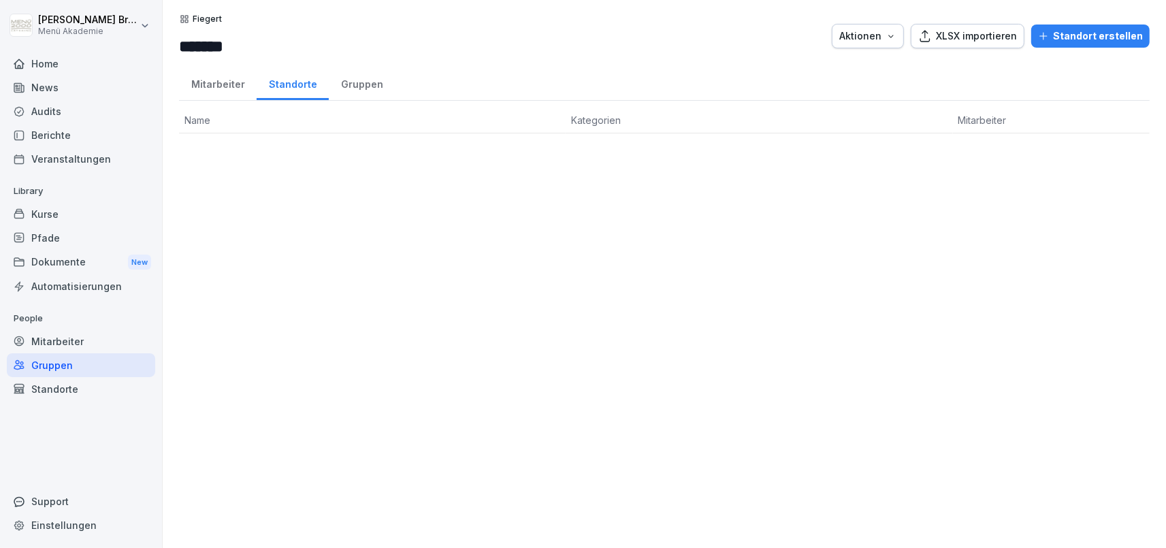
click at [293, 266] on div "Fiegert ******* Aktionen XLSX importieren Standort erstellen Mitarbeiter Stando…" at bounding box center [665, 274] width 1004 height 548
click at [79, 338] on div "Mitarbeiter" at bounding box center [81, 342] width 148 height 24
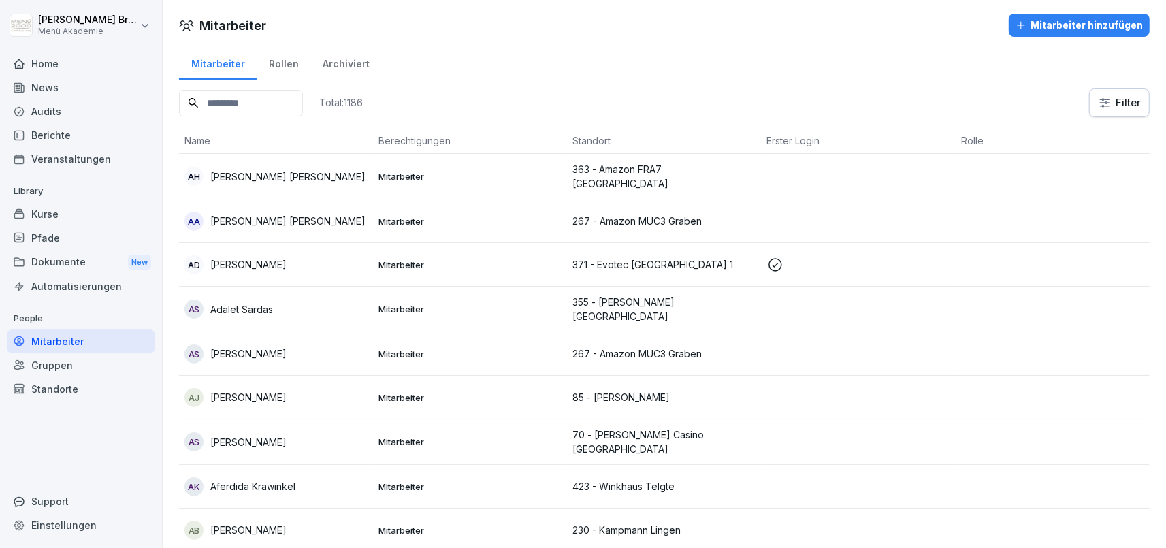
click at [49, 369] on div "Gruppen" at bounding box center [81, 365] width 148 height 24
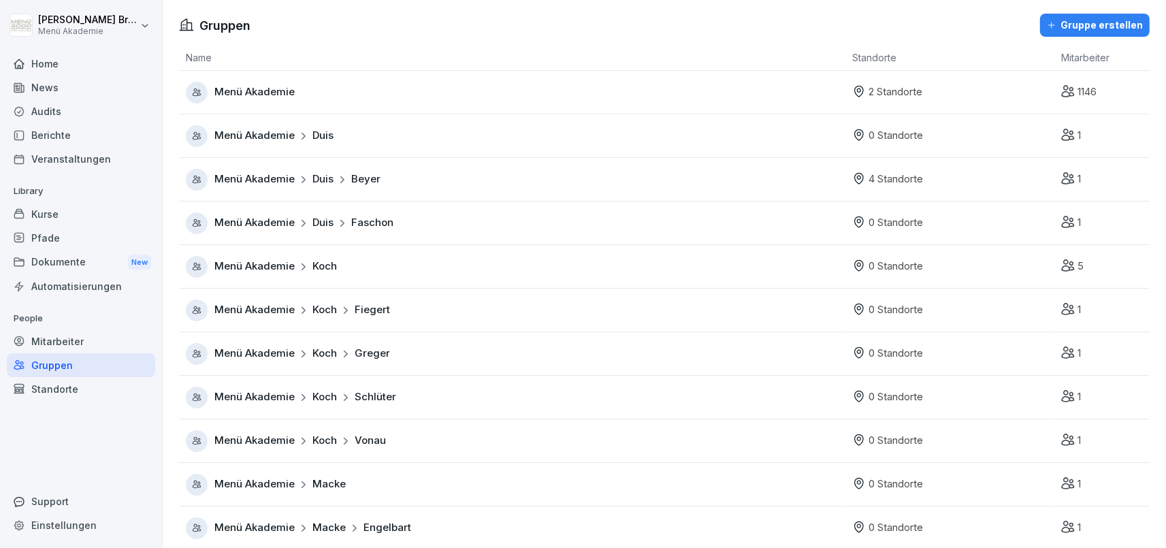
click at [266, 478] on span "Menü Akademie" at bounding box center [254, 485] width 80 height 16
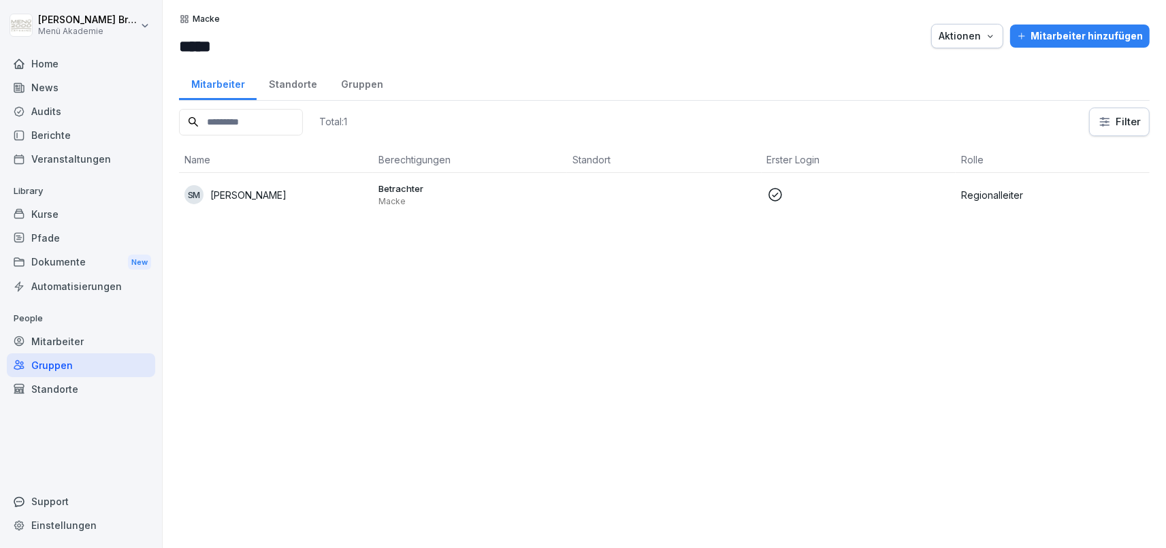
click at [302, 82] on div "Standorte" at bounding box center [293, 82] width 72 height 35
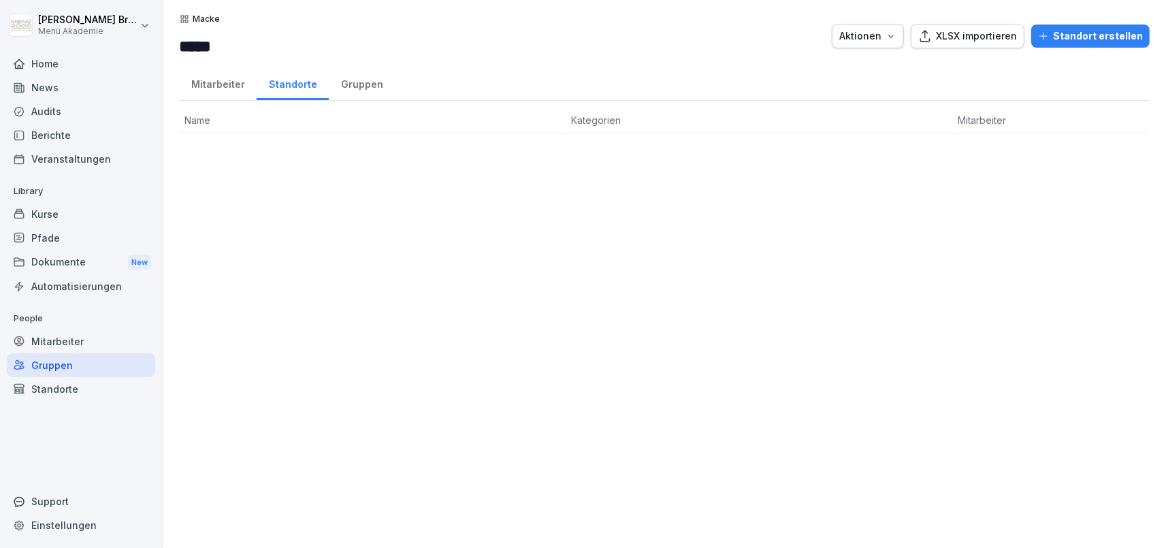
click at [361, 84] on div "Gruppen" at bounding box center [362, 82] width 66 height 35
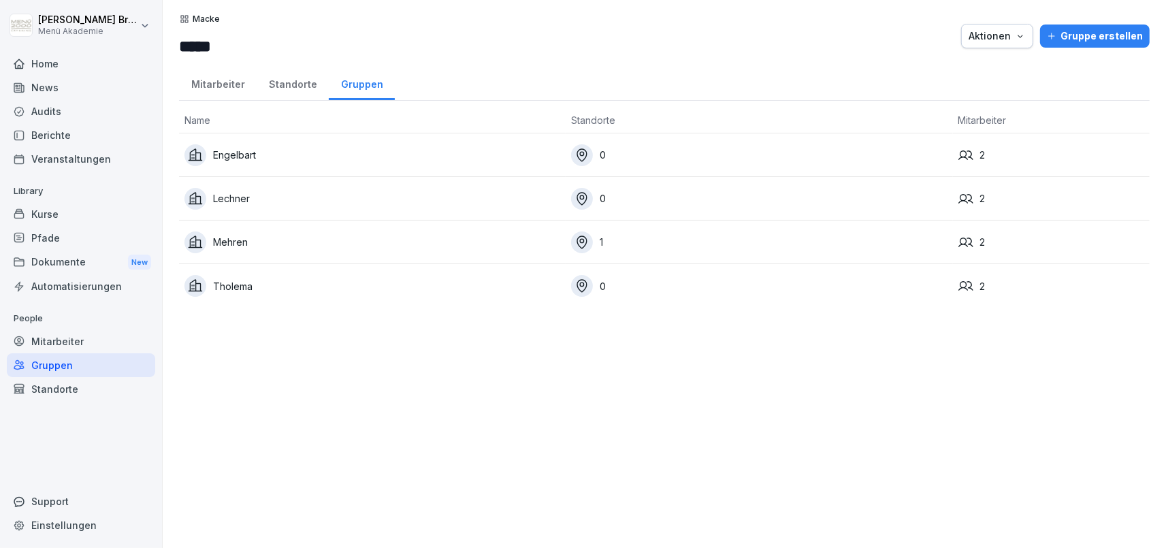
click at [297, 89] on div "Standorte" at bounding box center [293, 82] width 72 height 35
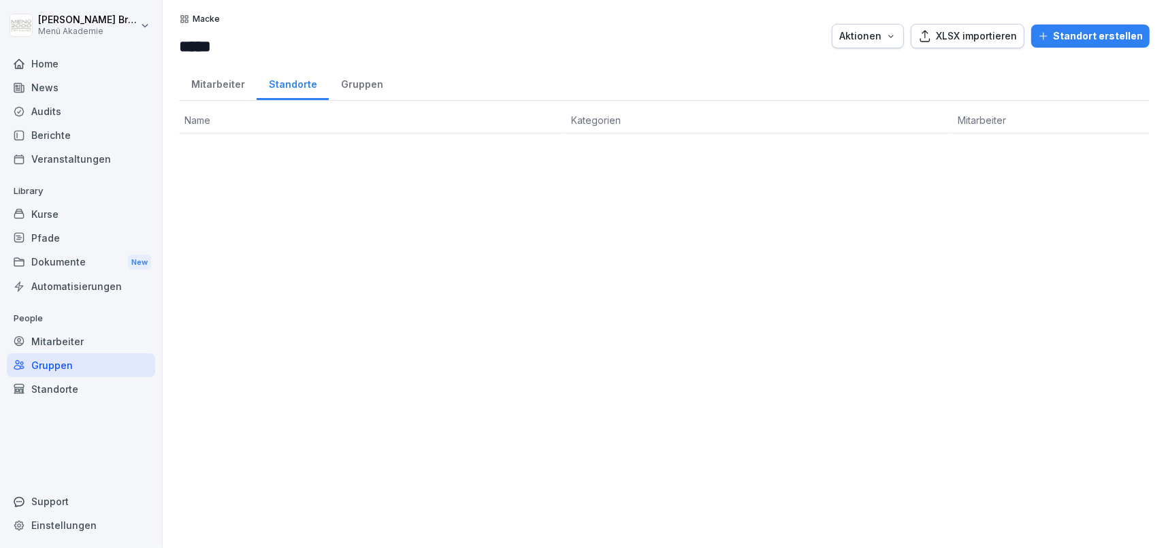
click at [76, 344] on div "Mitarbeiter" at bounding box center [81, 342] width 148 height 24
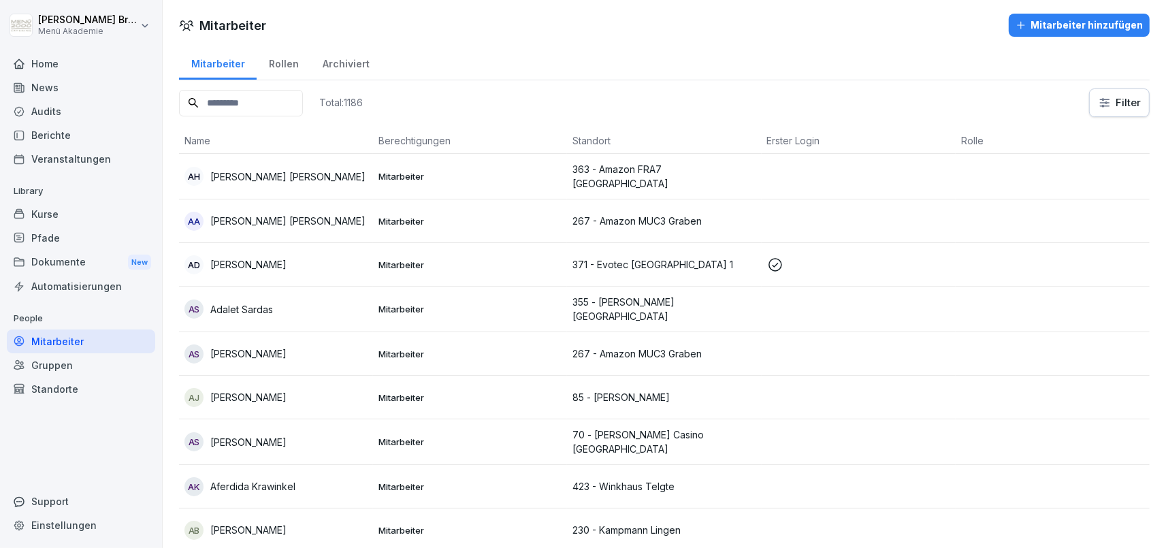
click at [55, 362] on div "Gruppen" at bounding box center [81, 365] width 148 height 24
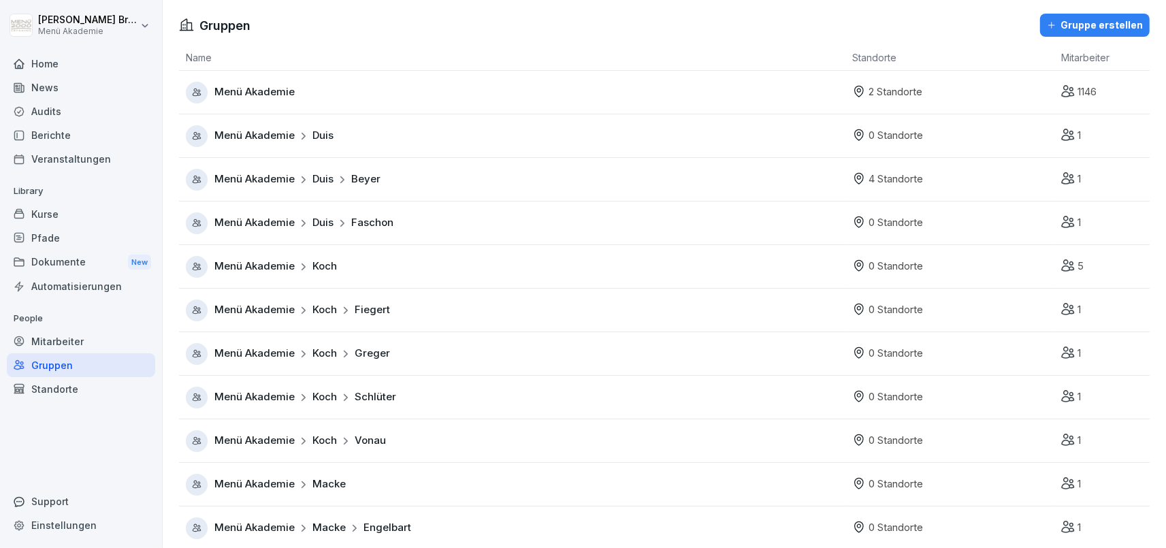
click at [251, 438] on span "Menü Akademie" at bounding box center [254, 441] width 80 height 16
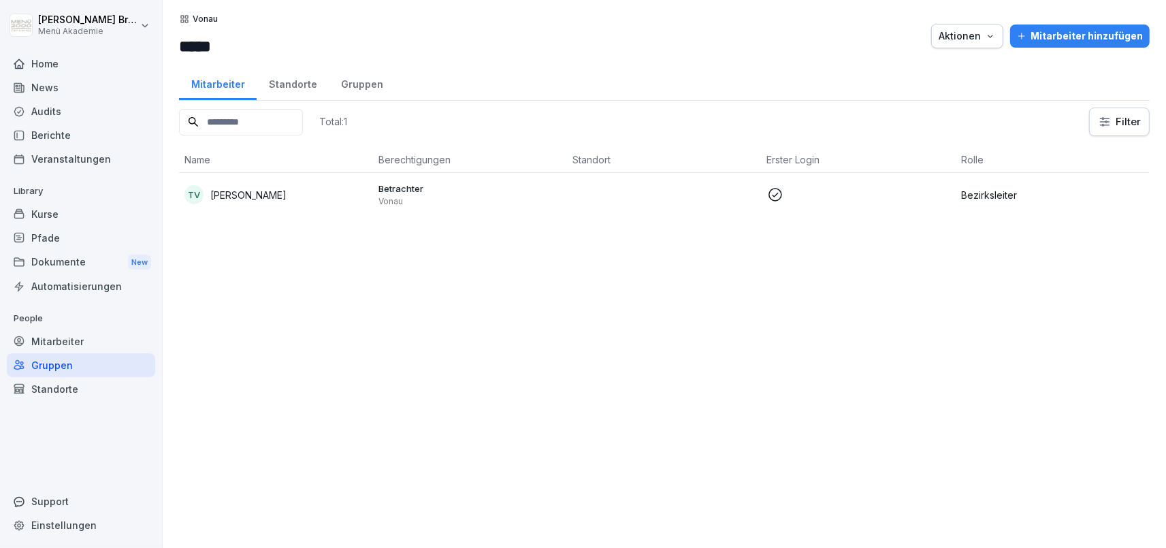
click at [283, 87] on div "Standorte" at bounding box center [293, 82] width 72 height 35
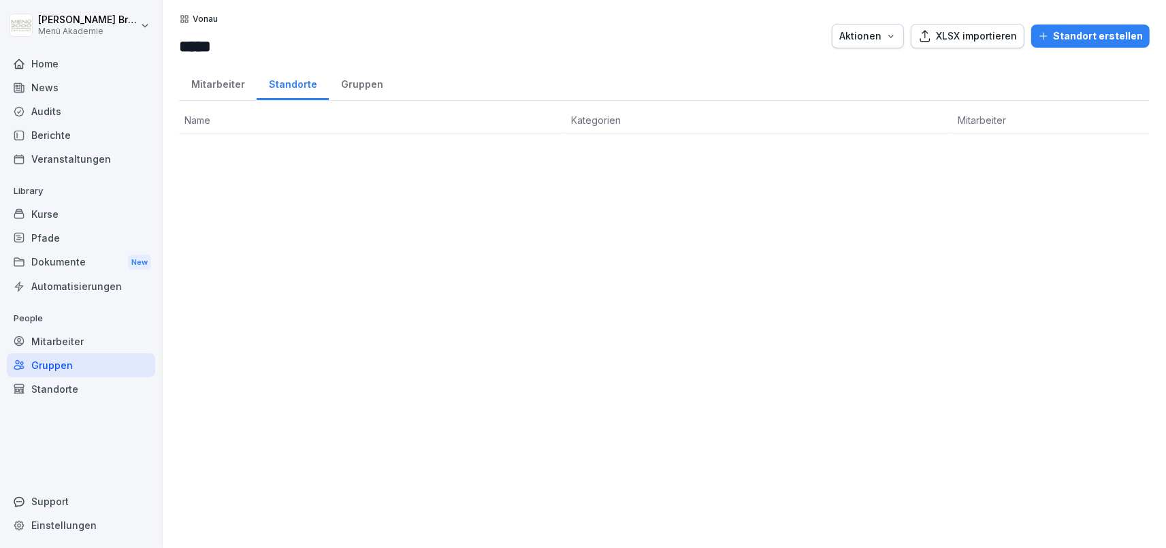
click at [361, 76] on div "Gruppen" at bounding box center [362, 82] width 66 height 35
click at [308, 85] on div "Standorte" at bounding box center [293, 82] width 72 height 35
click at [224, 77] on div "Mitarbeiter" at bounding box center [218, 82] width 78 height 35
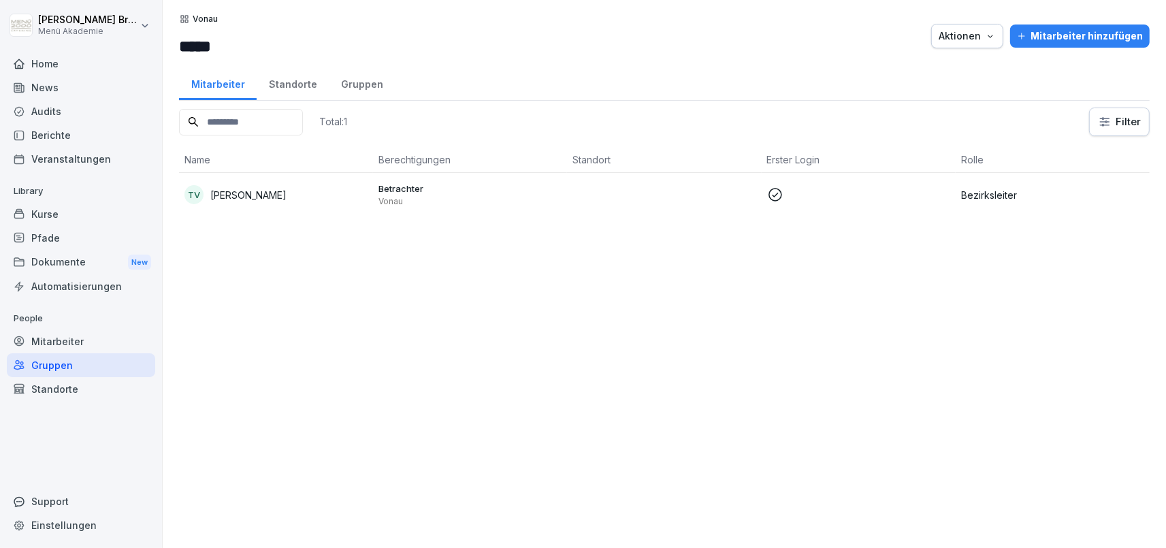
click at [34, 211] on div "Kurse" at bounding box center [81, 214] width 148 height 24
